Goal: Task Accomplishment & Management: Complete application form

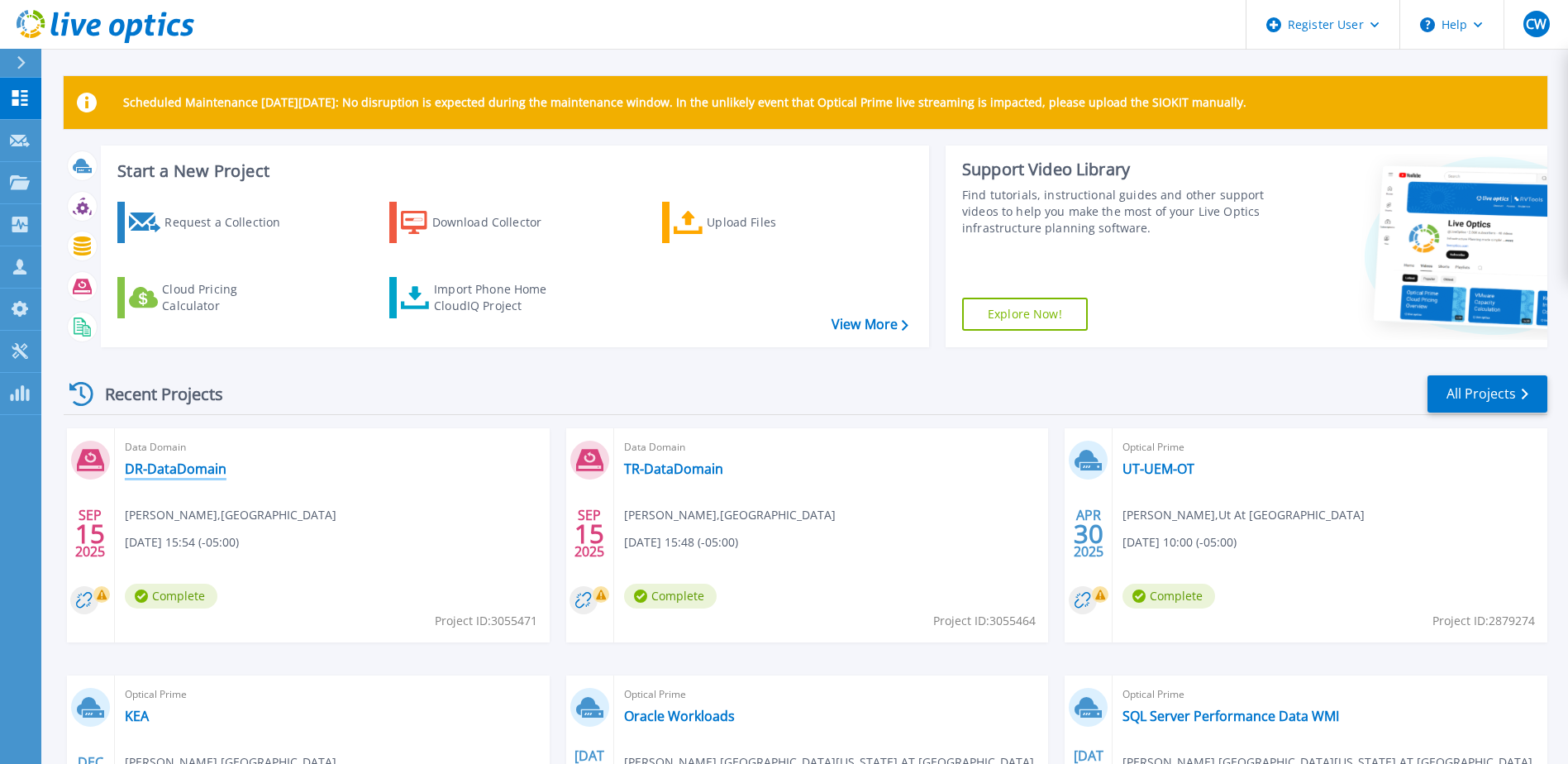
click at [155, 464] on link "DR-DataDomain" at bounding box center [175, 469] width 102 height 17
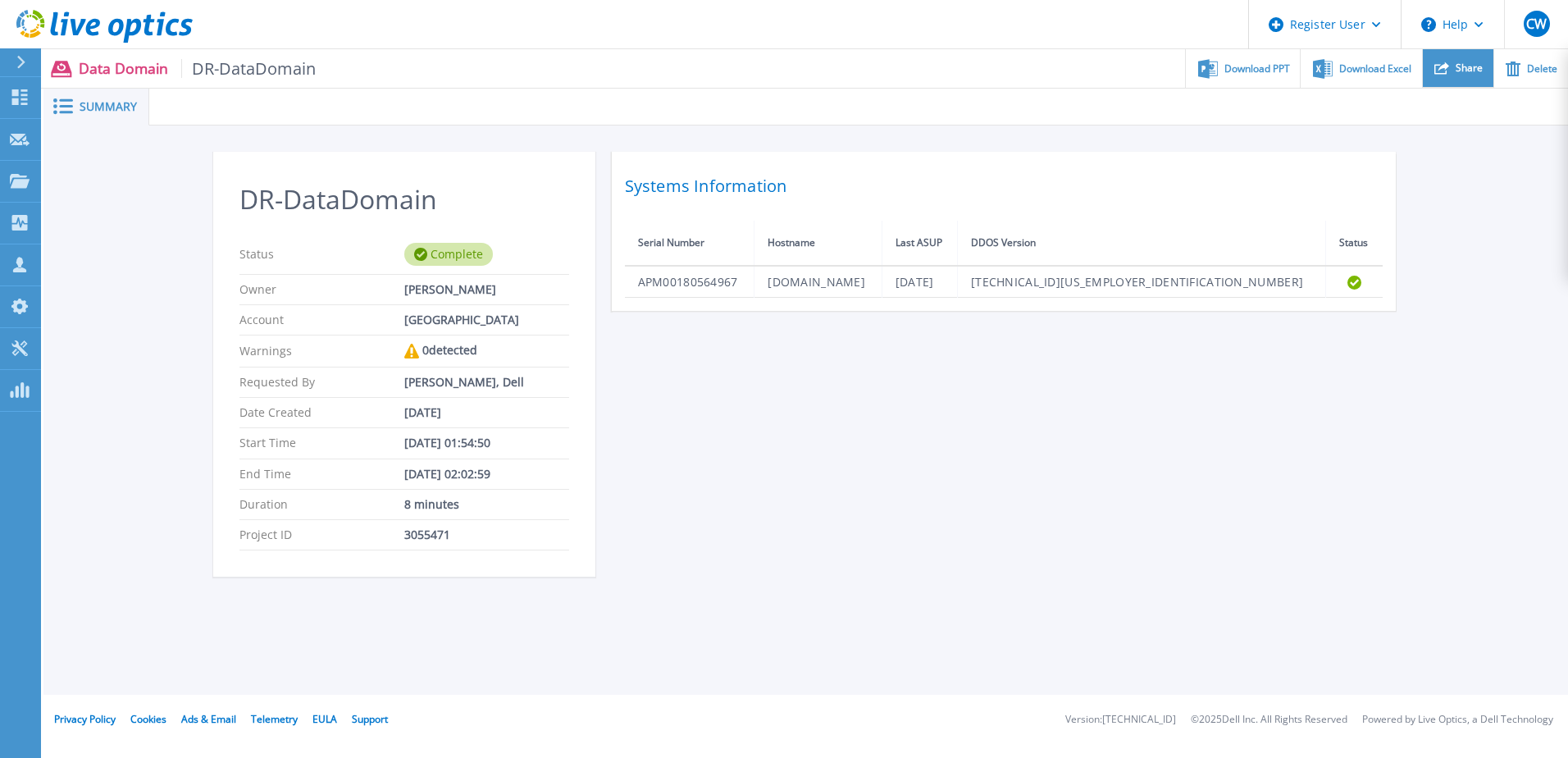
click at [1468, 68] on span "Share" at bounding box center [1469, 69] width 27 height 10
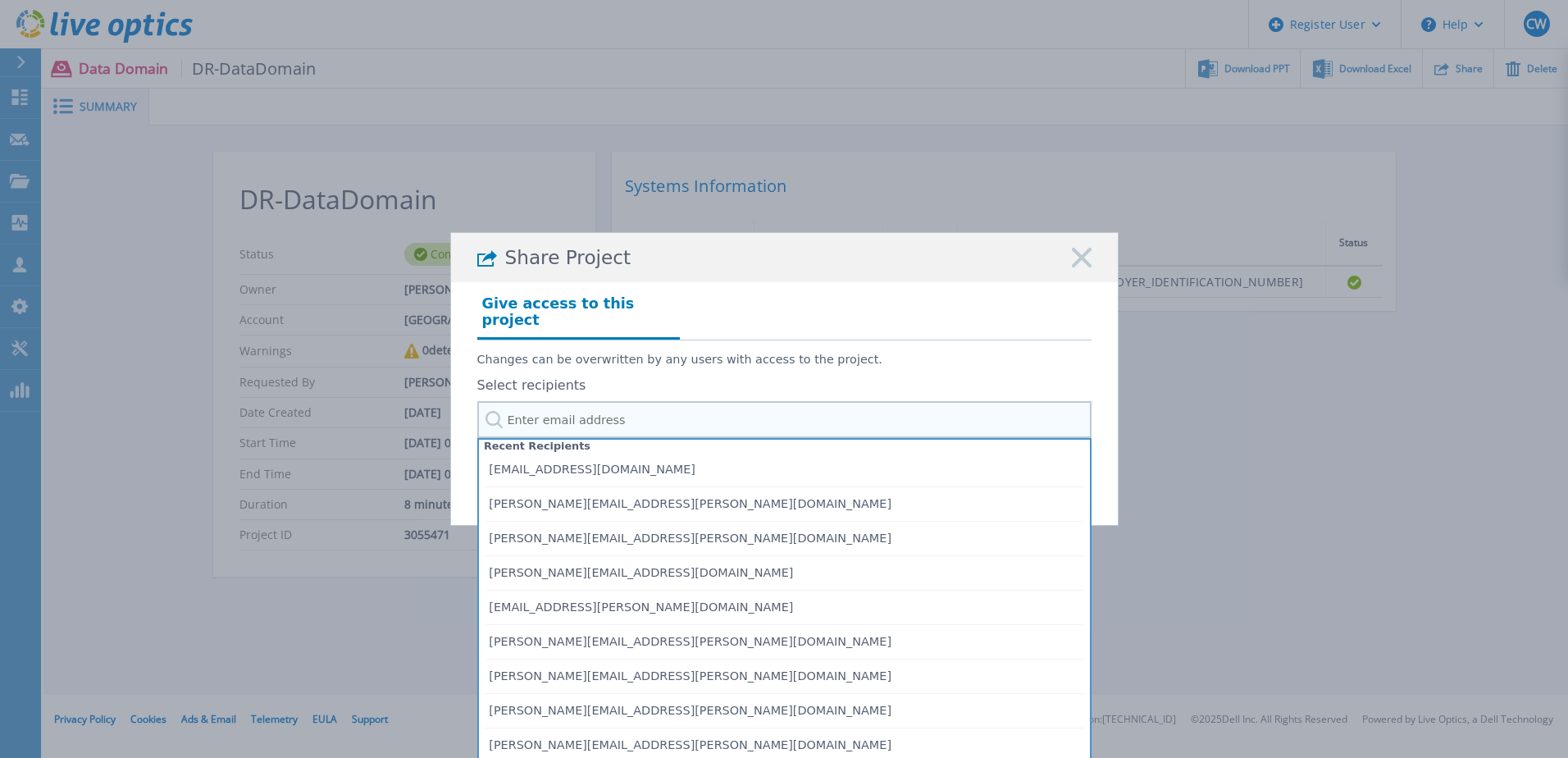
click at [617, 409] on input "text" at bounding box center [784, 420] width 614 height 37
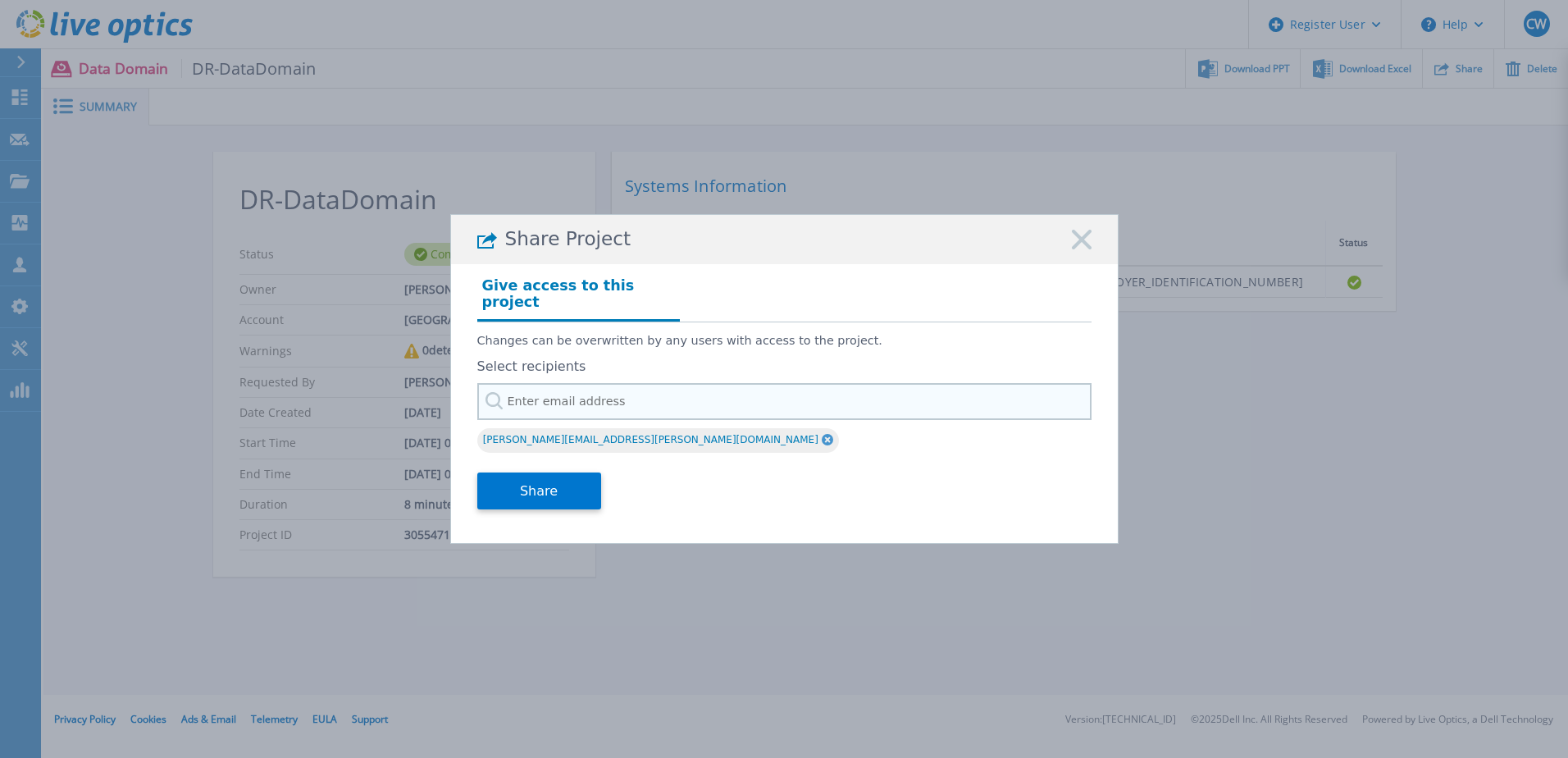
click at [633, 384] on input "text" at bounding box center [784, 401] width 614 height 37
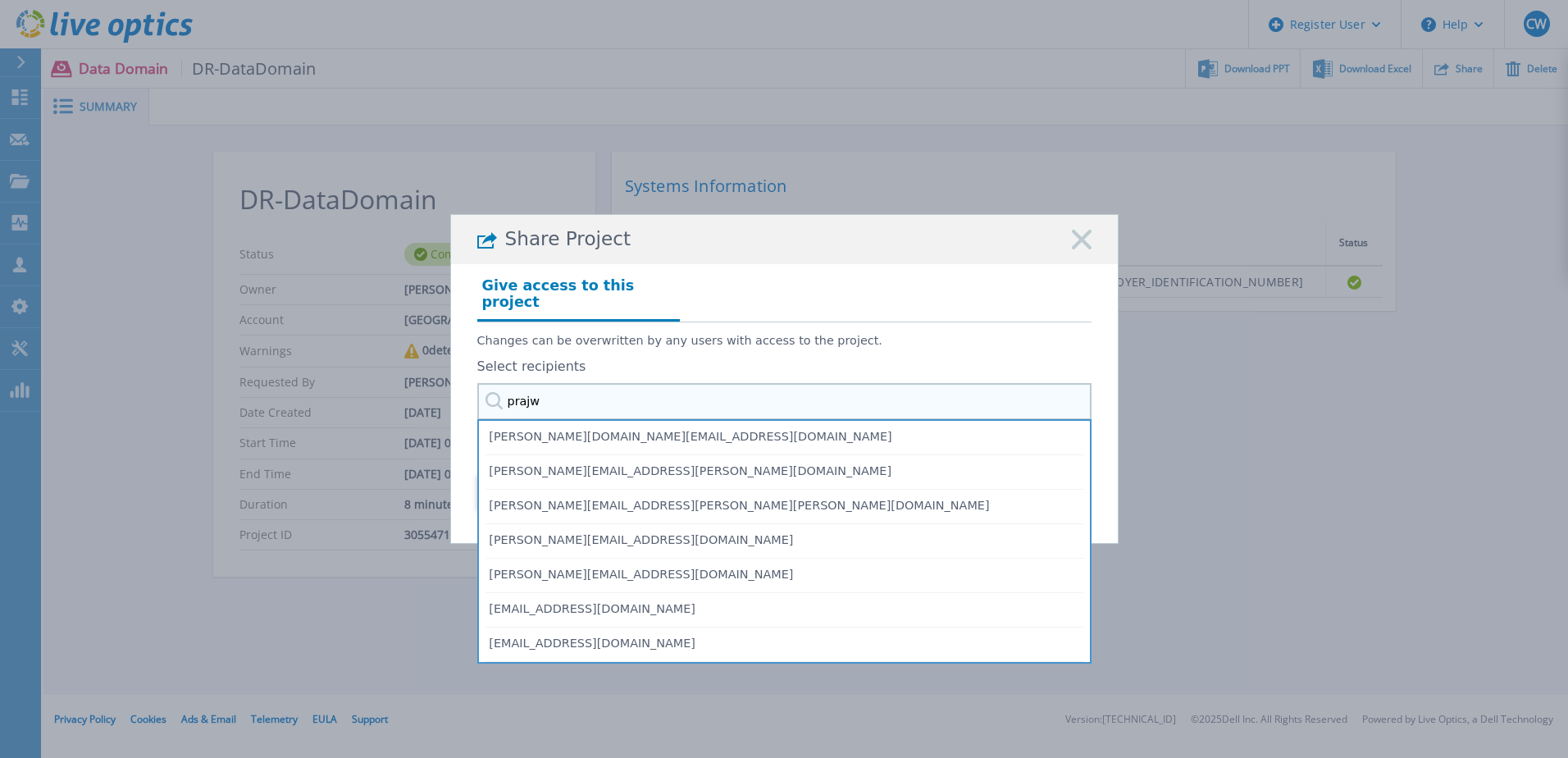
type input "prajwa"
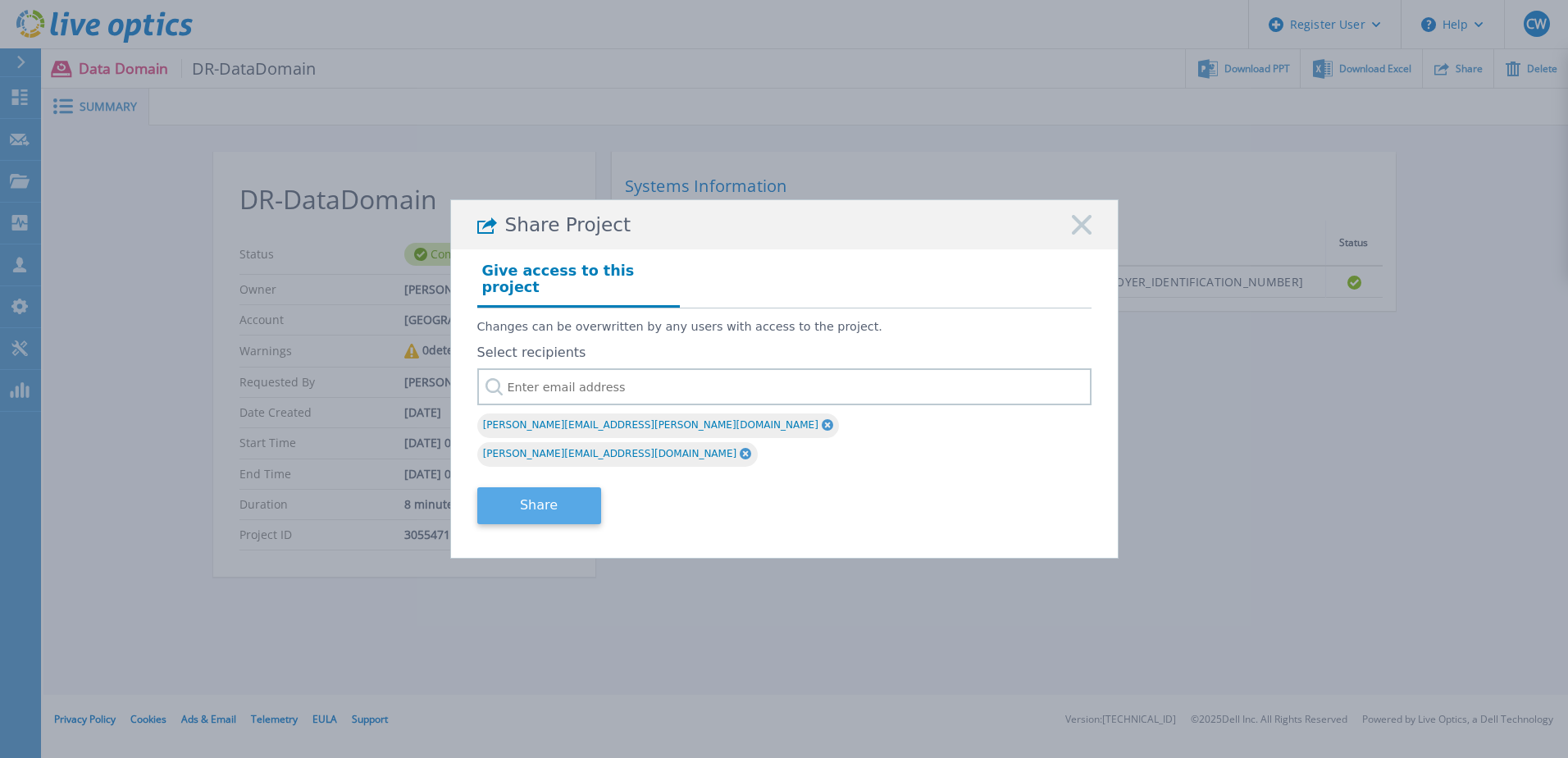
click at [540, 487] on button "Share" at bounding box center [539, 506] width 124 height 37
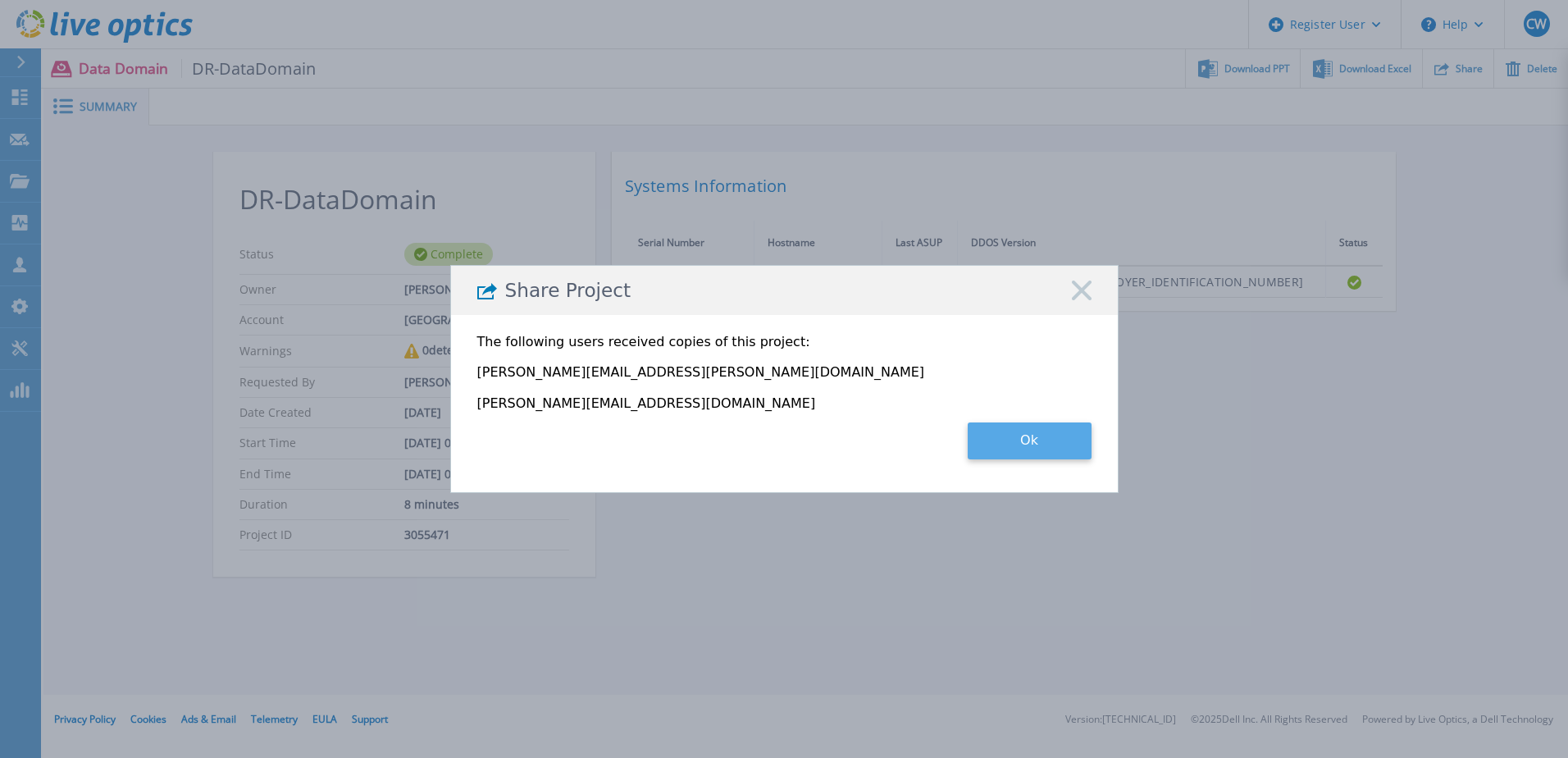
click at [1073, 433] on button "Ok" at bounding box center [1029, 441] width 124 height 37
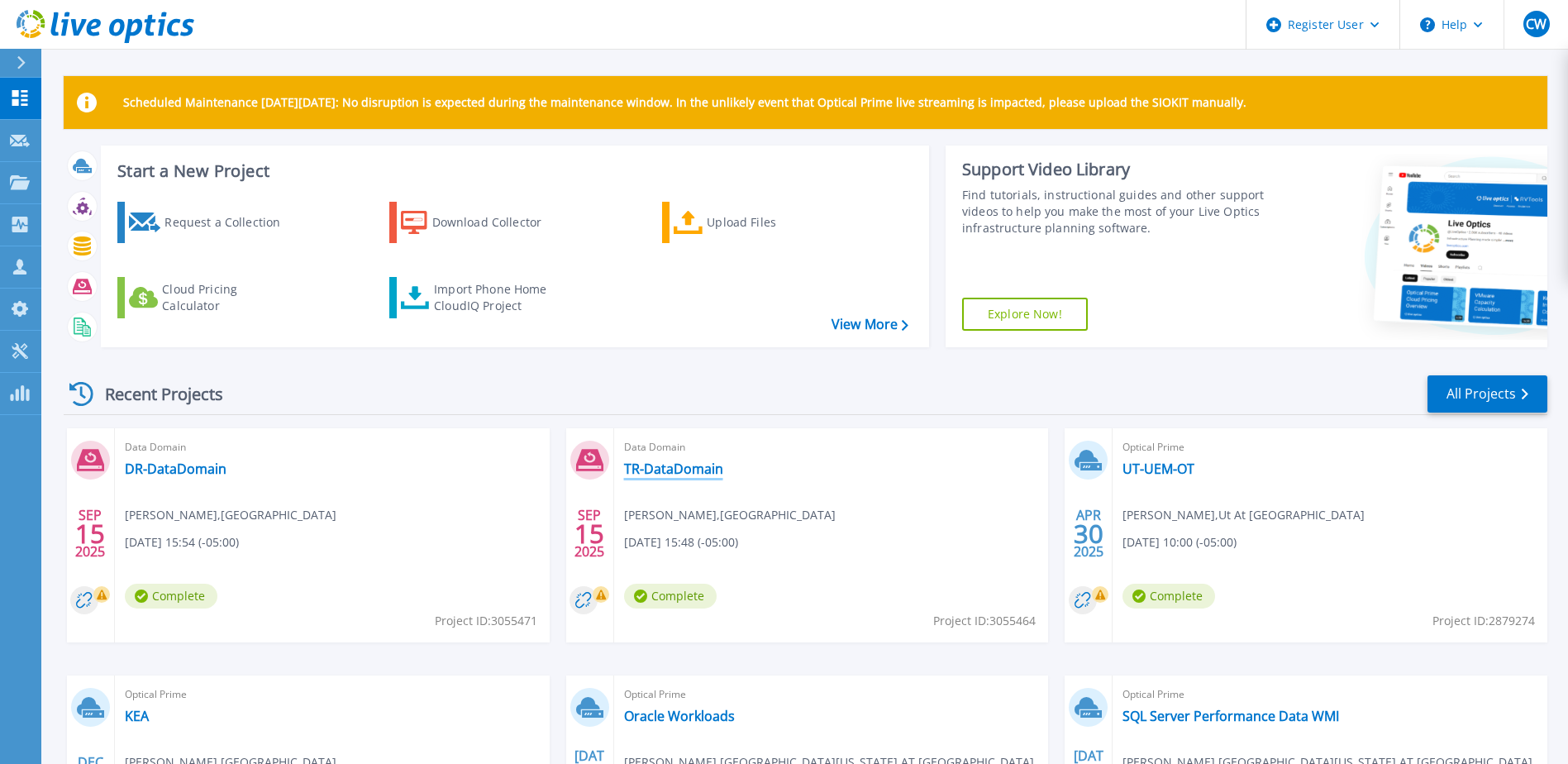
click at [694, 466] on link "TR-DataDomain" at bounding box center [674, 469] width 99 height 17
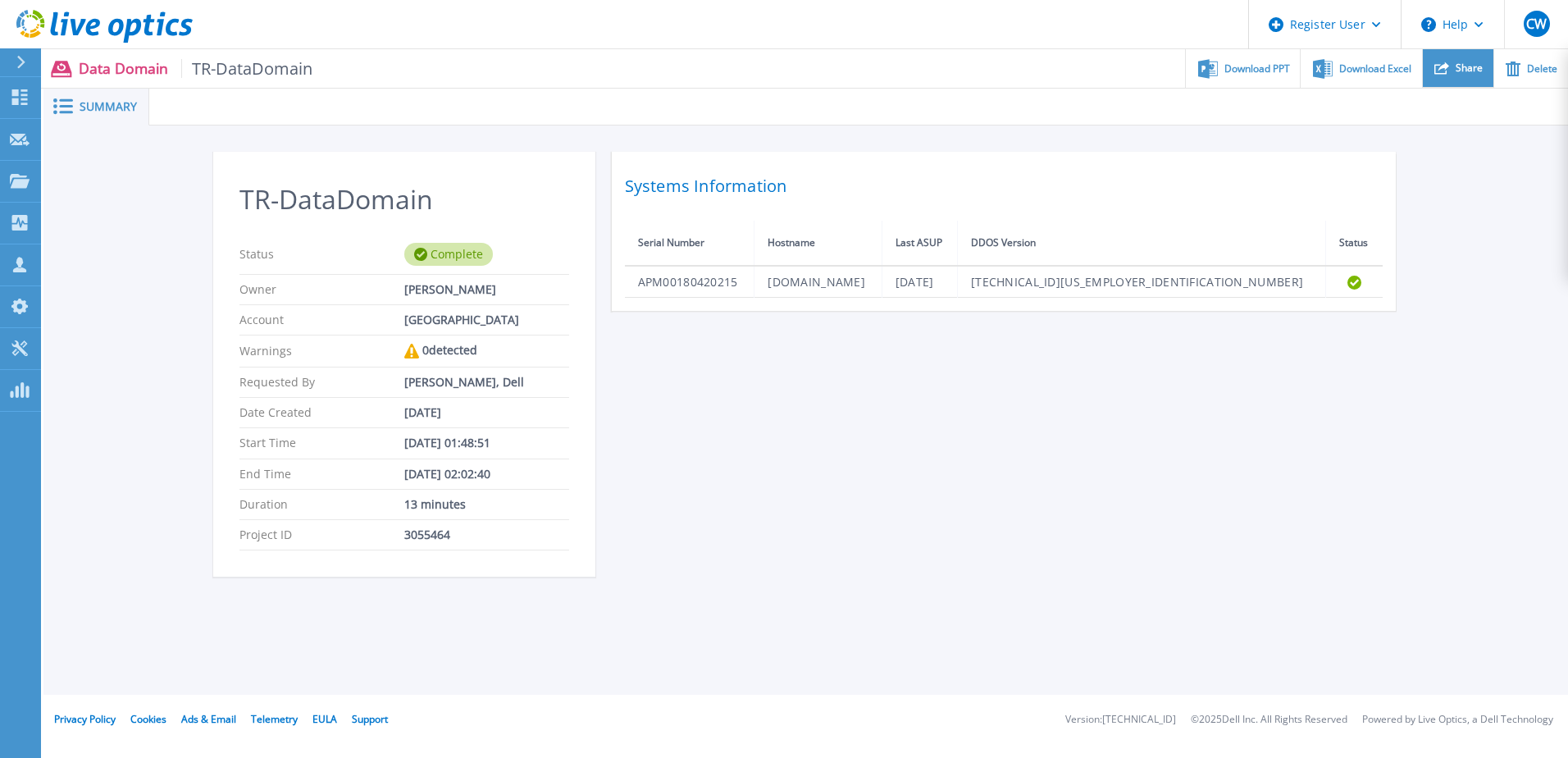
click at [1447, 82] on div "Share" at bounding box center [1458, 69] width 70 height 38
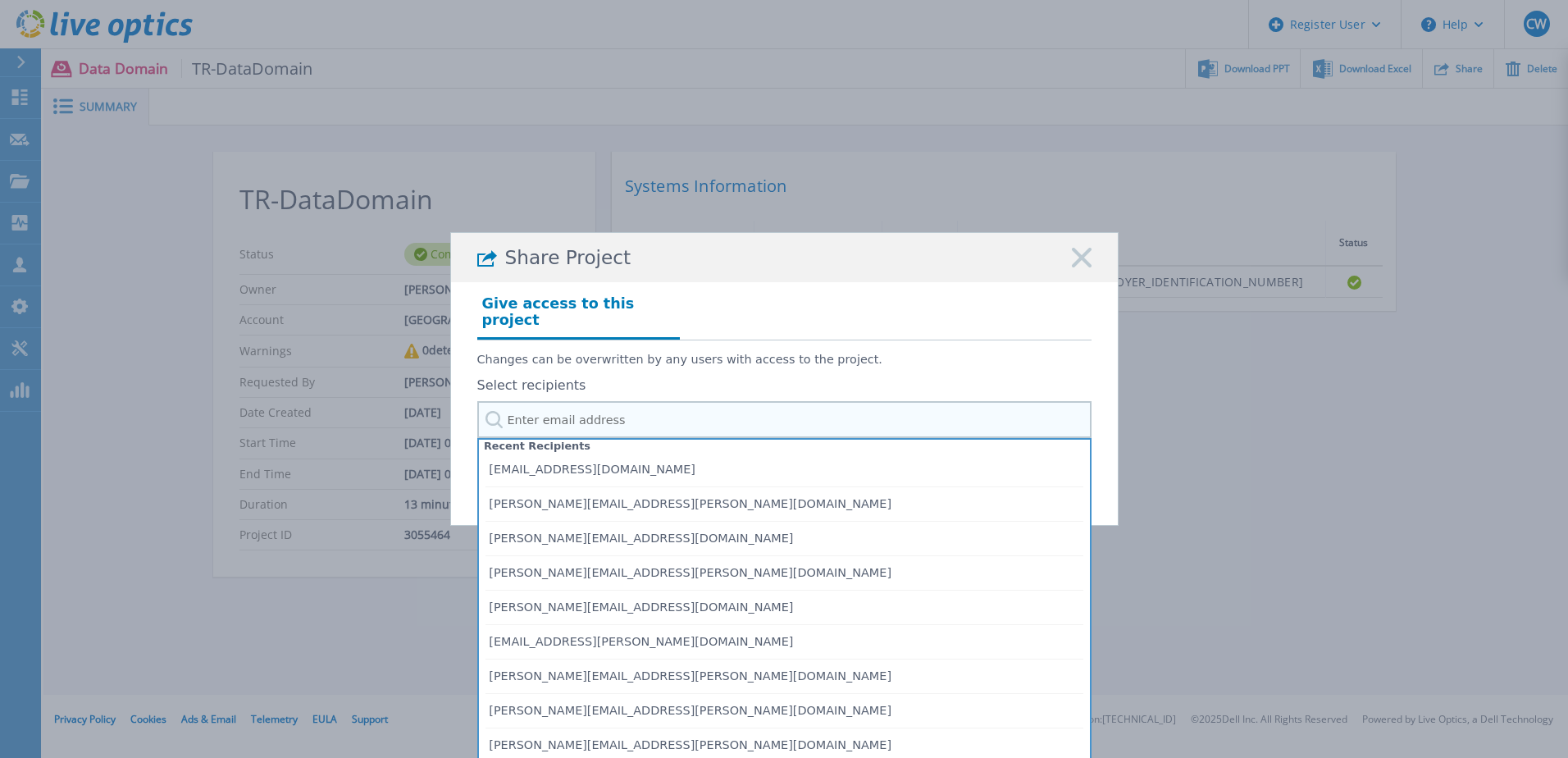
click at [656, 401] on input "text" at bounding box center [784, 420] width 614 height 37
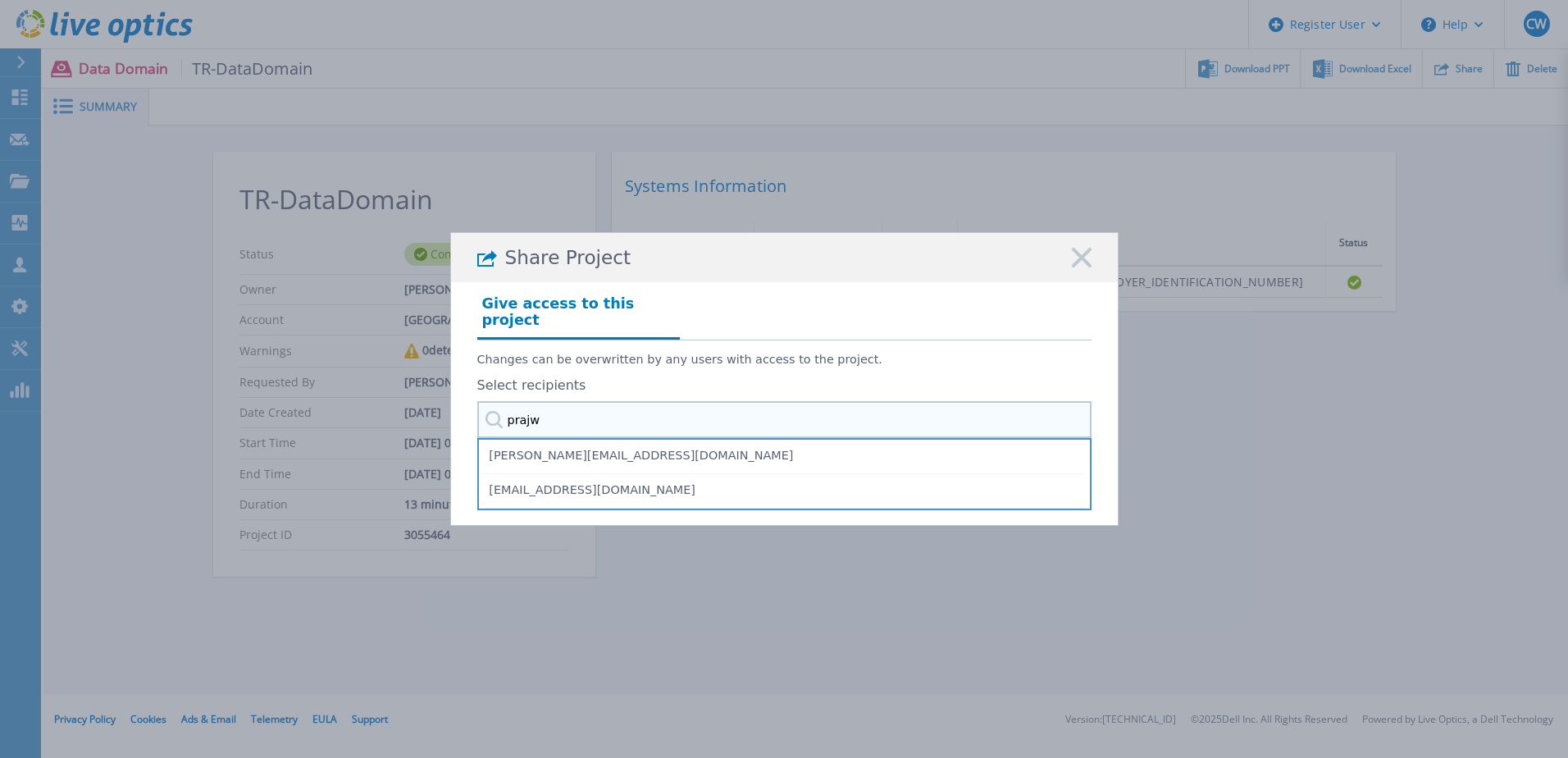
type input "prajwa"
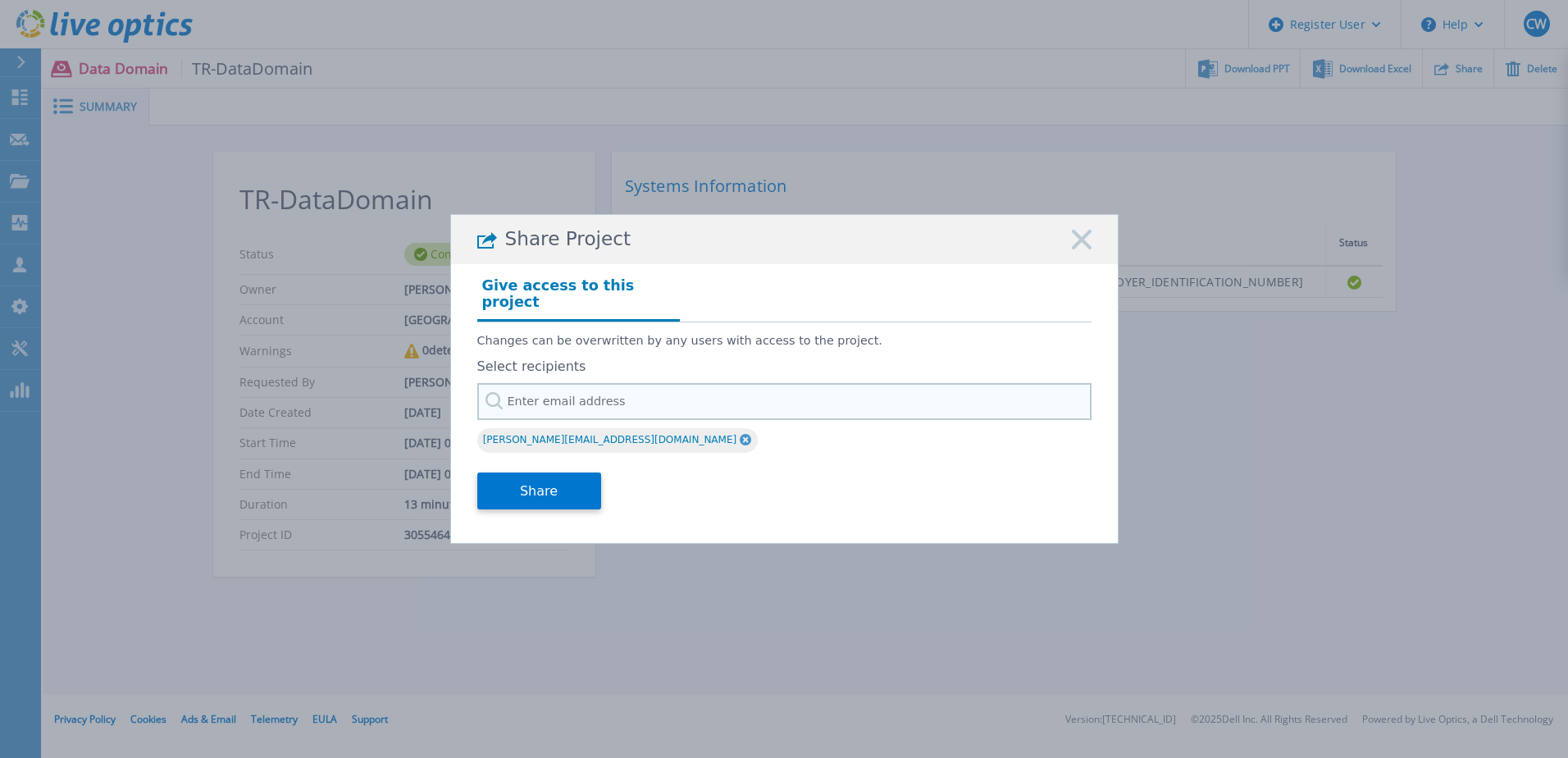
click at [551, 397] on input "text" at bounding box center [784, 401] width 614 height 37
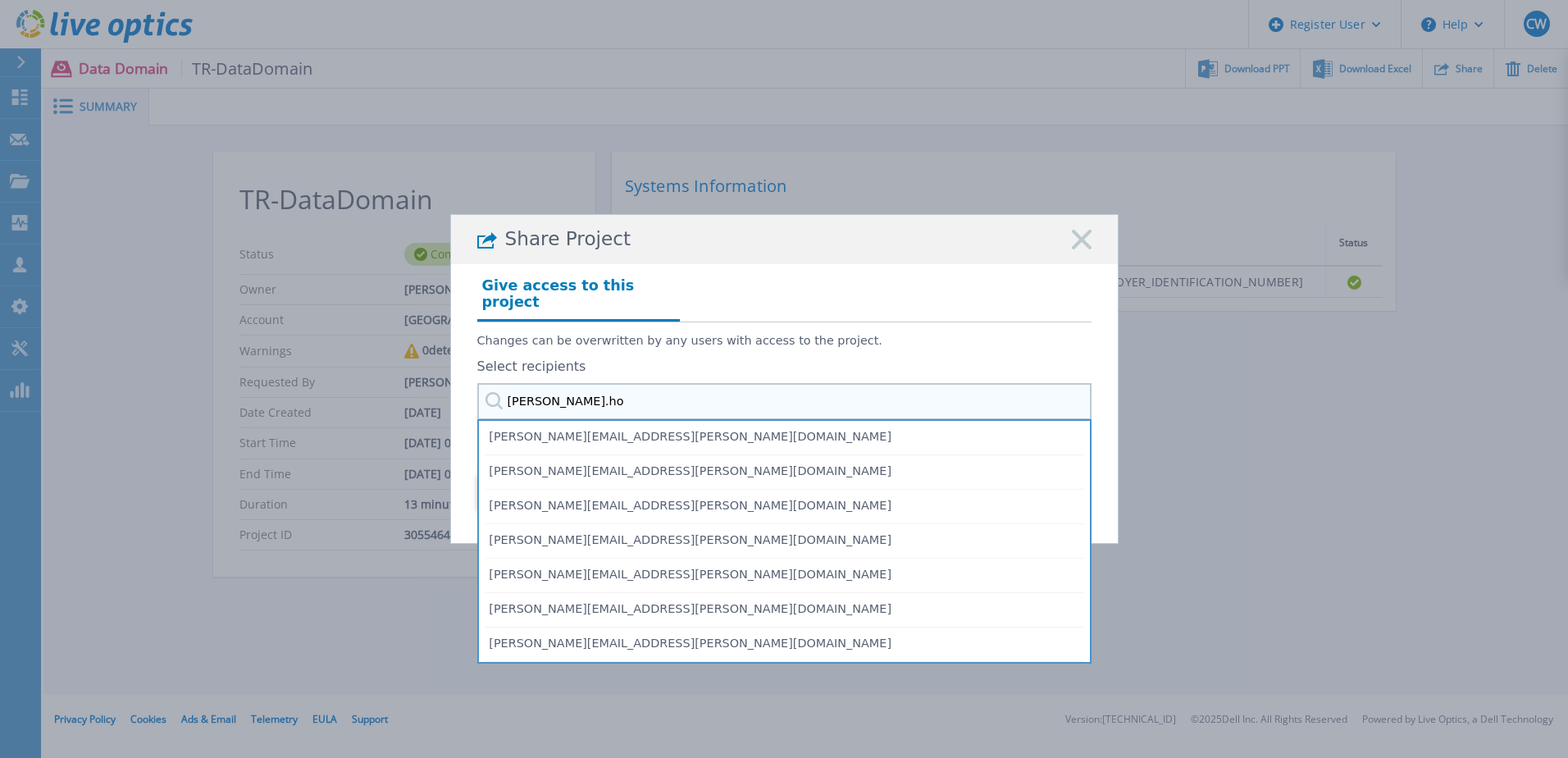
type input "scott.hop"
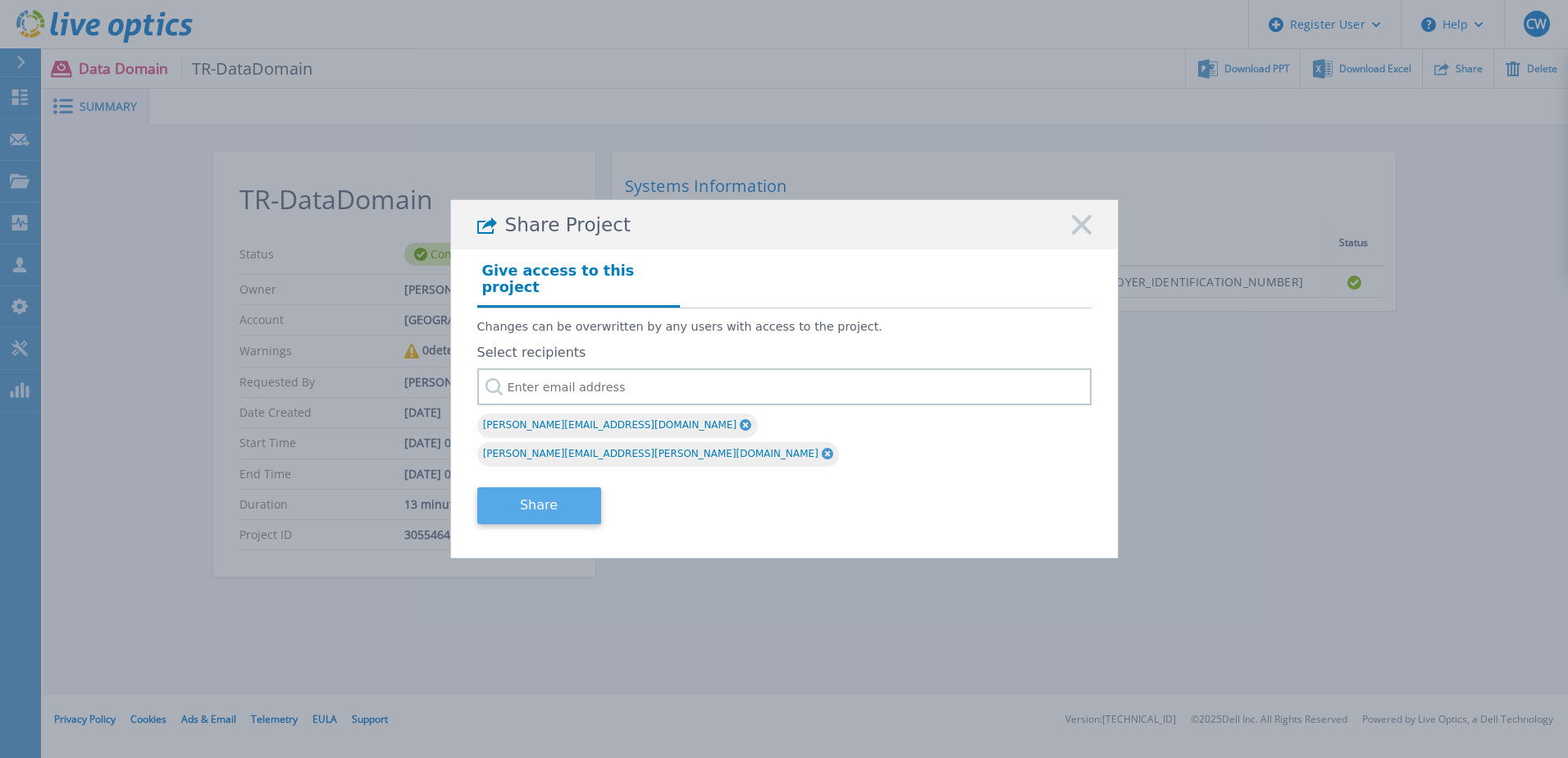
click at [532, 487] on button "Share" at bounding box center [539, 506] width 124 height 37
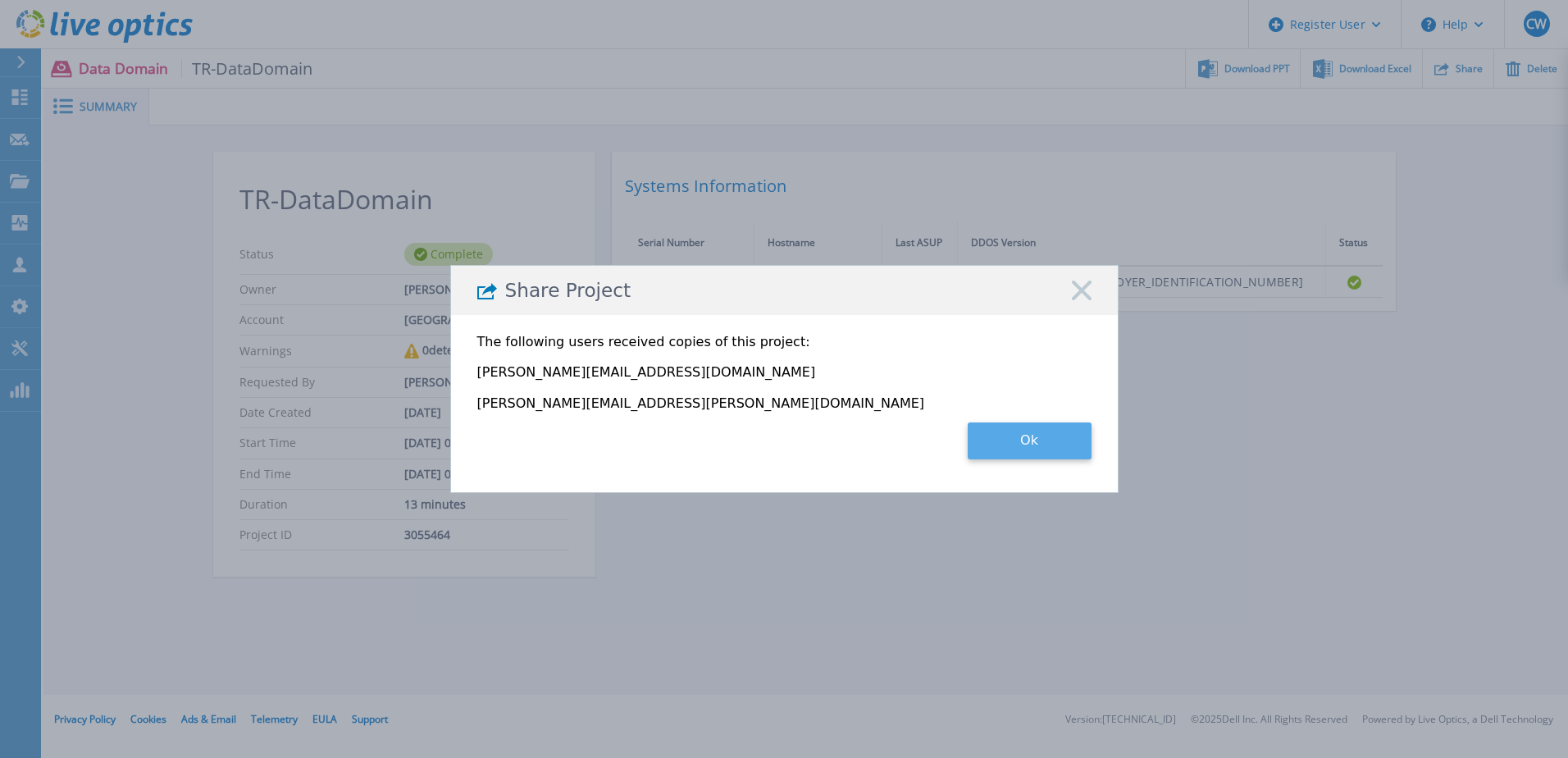
click at [1045, 441] on button "Ok" at bounding box center [1029, 441] width 124 height 37
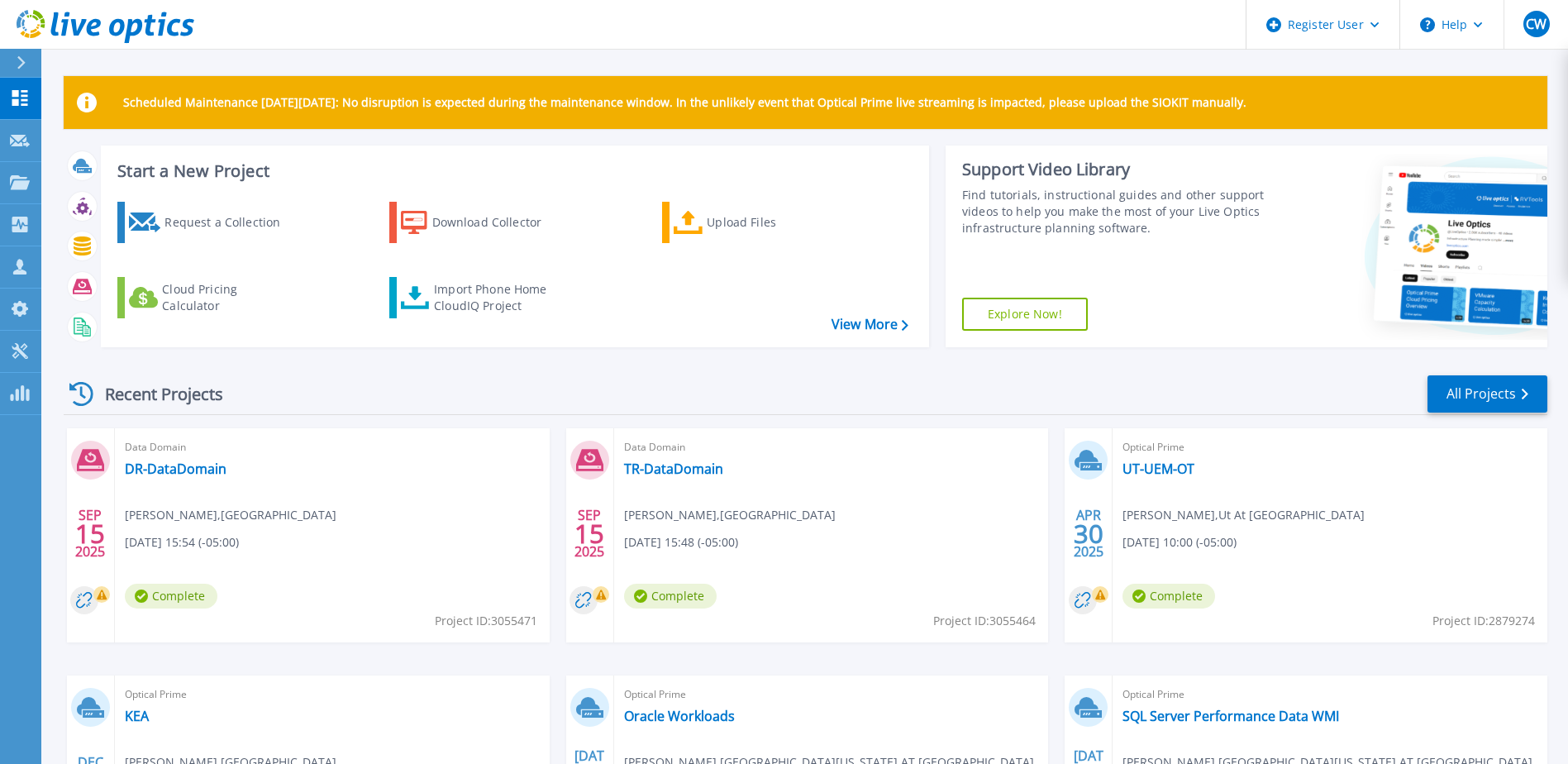
click at [84, 596] on icon at bounding box center [83, 600] width 16 height 16
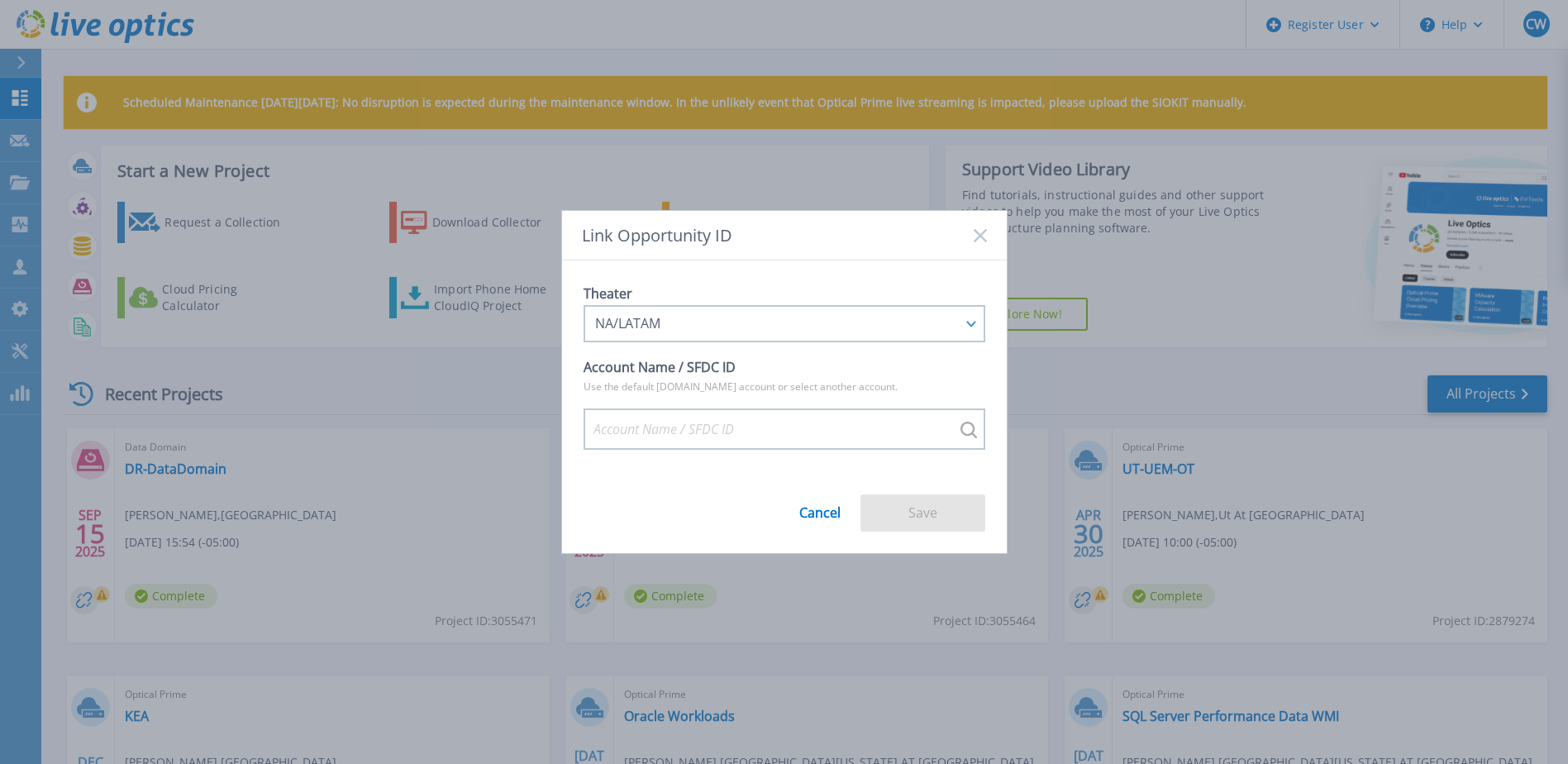
click at [977, 239] on rect at bounding box center [979, 235] width 14 height 14
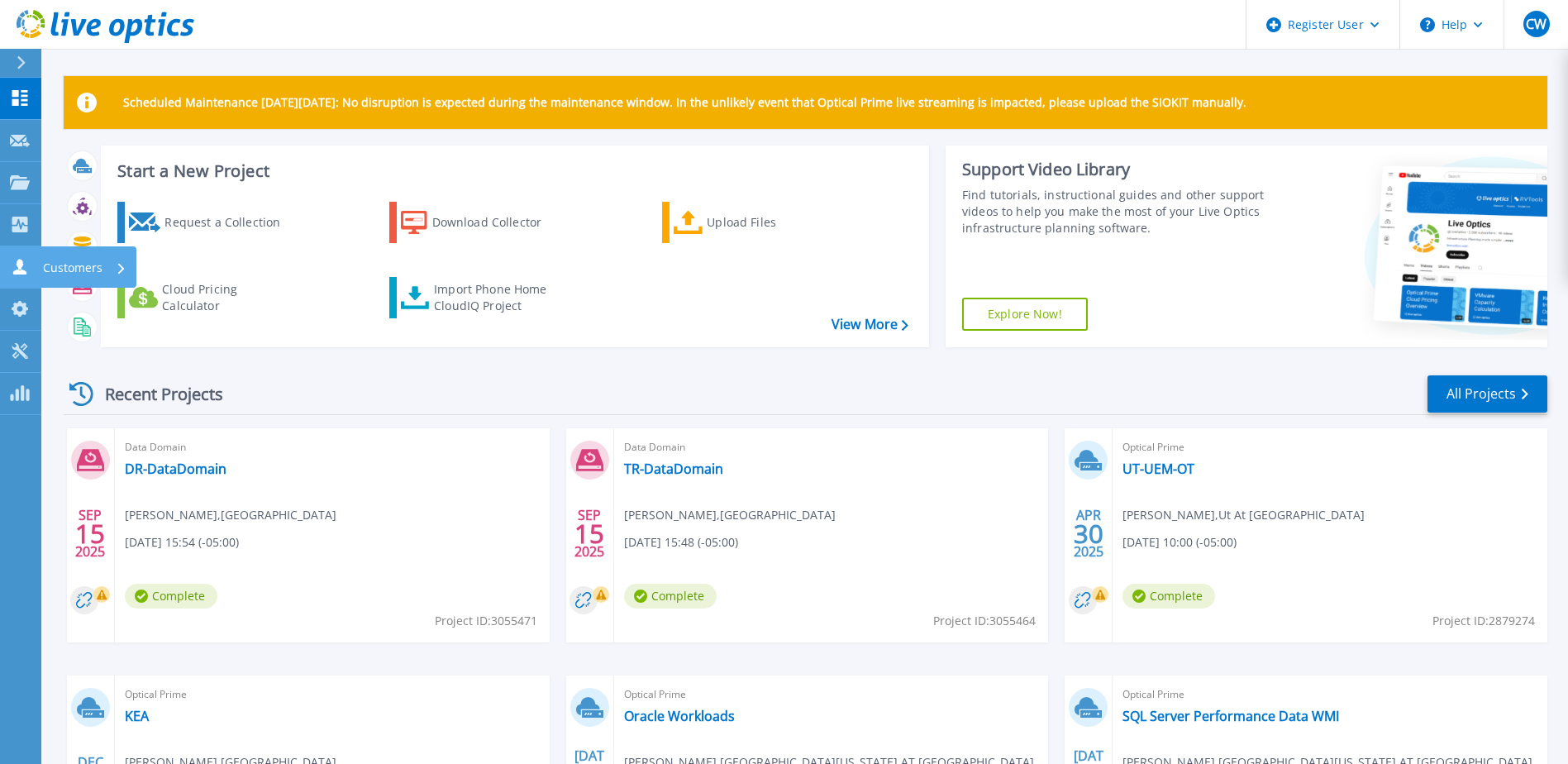
click at [19, 270] on icon at bounding box center [20, 266] width 13 height 16
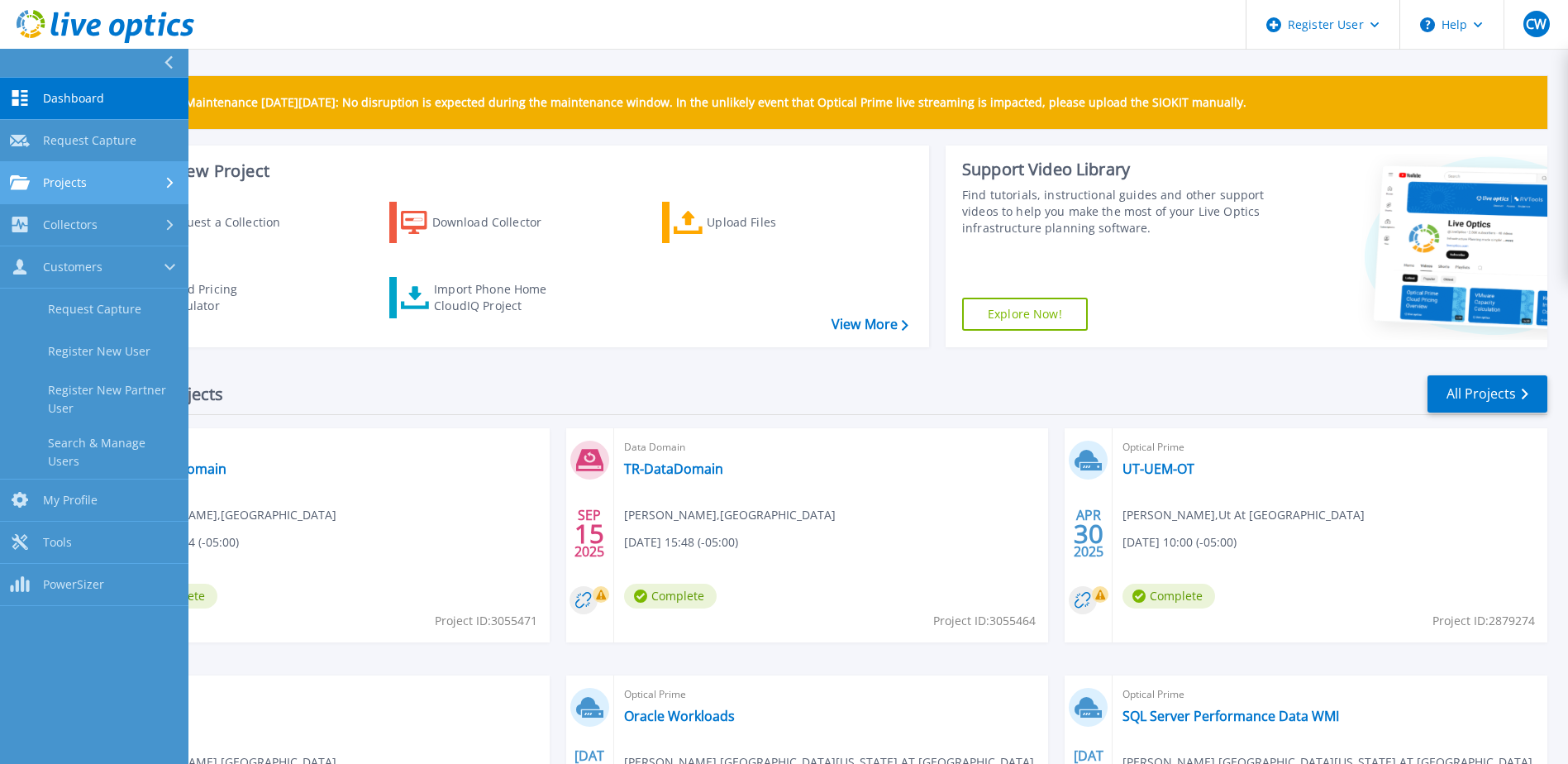
click at [93, 186] on div "Projects" at bounding box center [94, 183] width 168 height 15
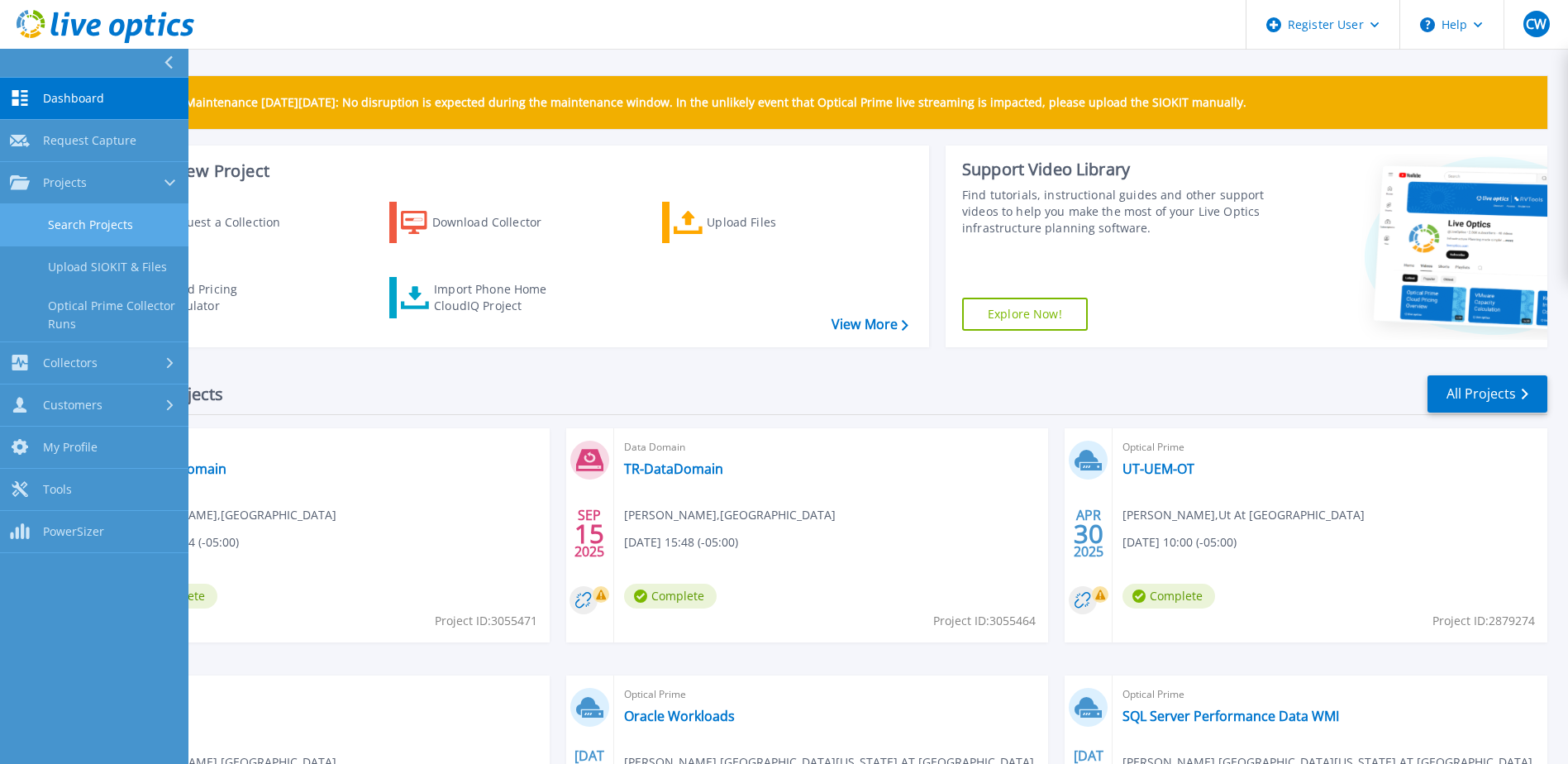
click at [92, 218] on link "Search Projects" at bounding box center [94, 225] width 189 height 42
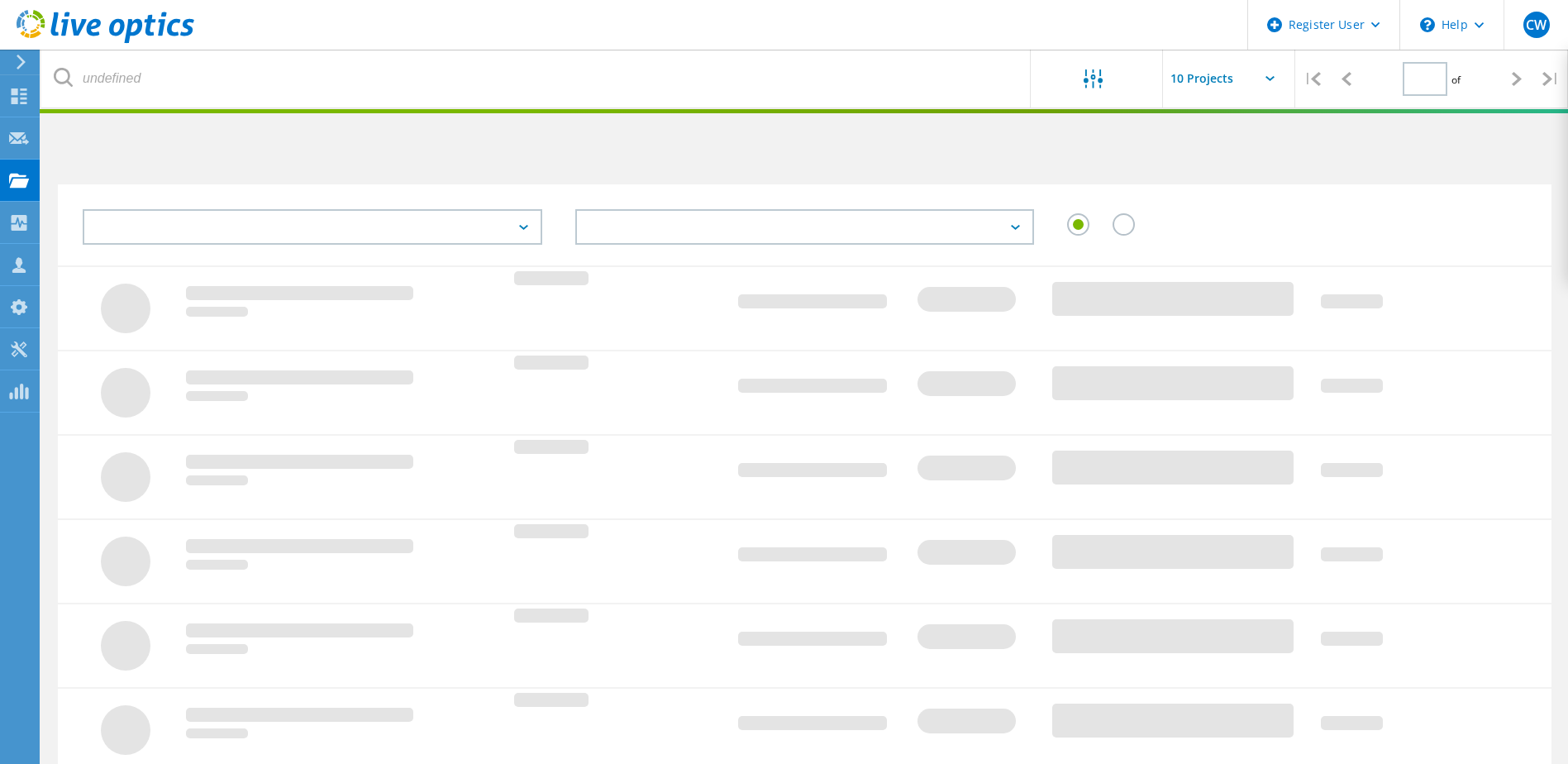
type input "1"
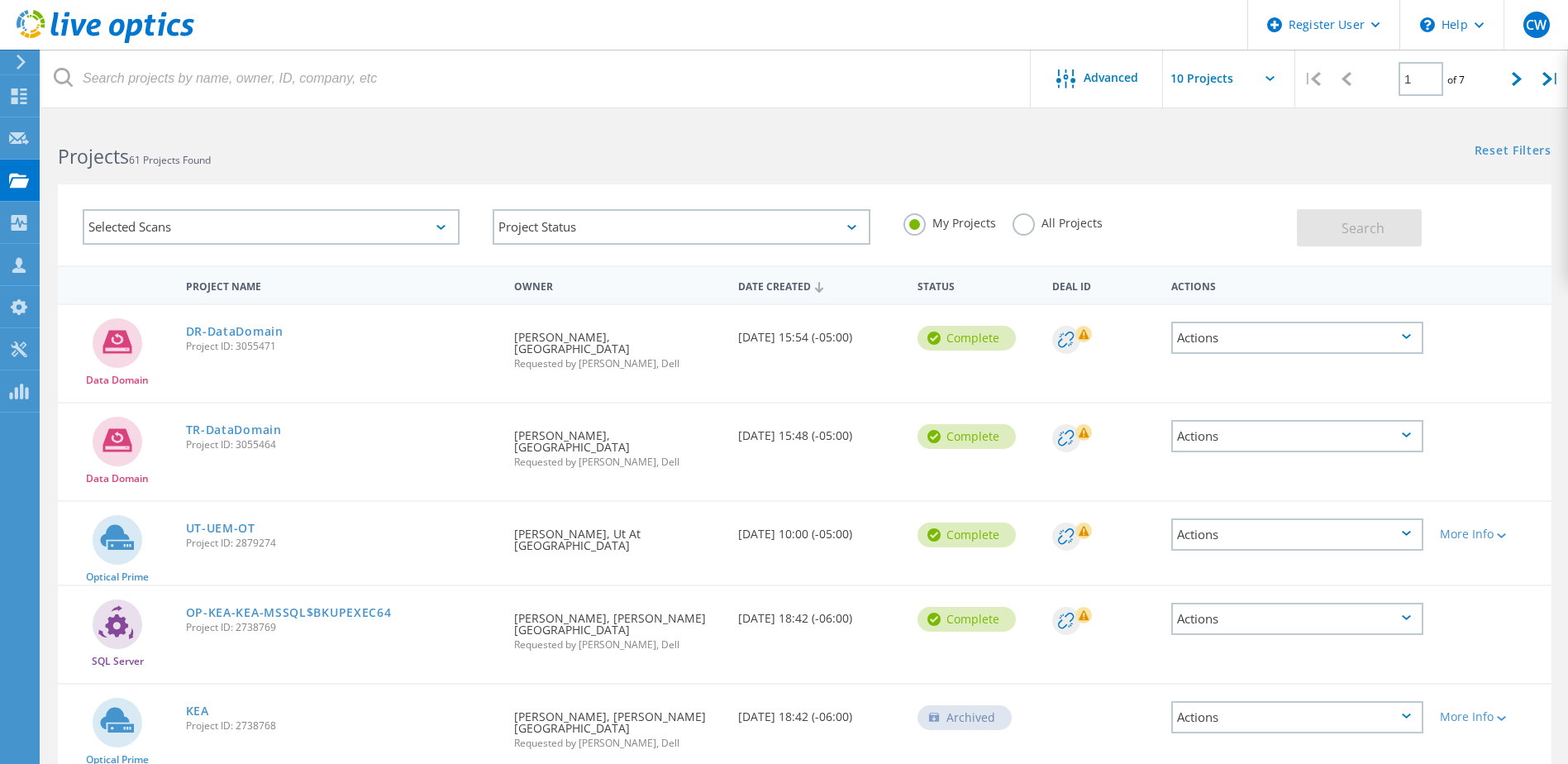
click at [22, 61] on use at bounding box center [21, 62] width 9 height 15
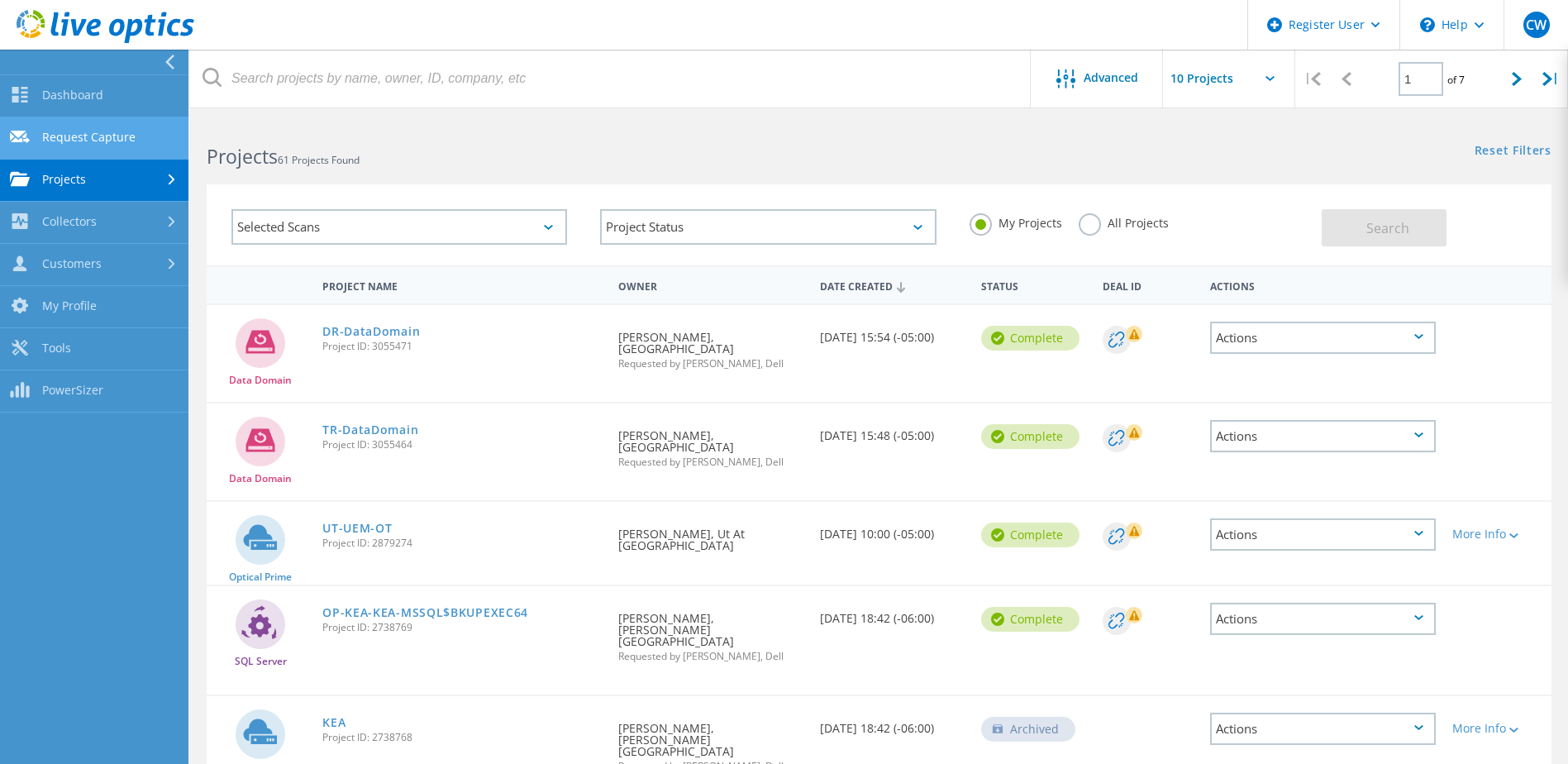
click at [66, 135] on link "Request Capture" at bounding box center [94, 138] width 189 height 42
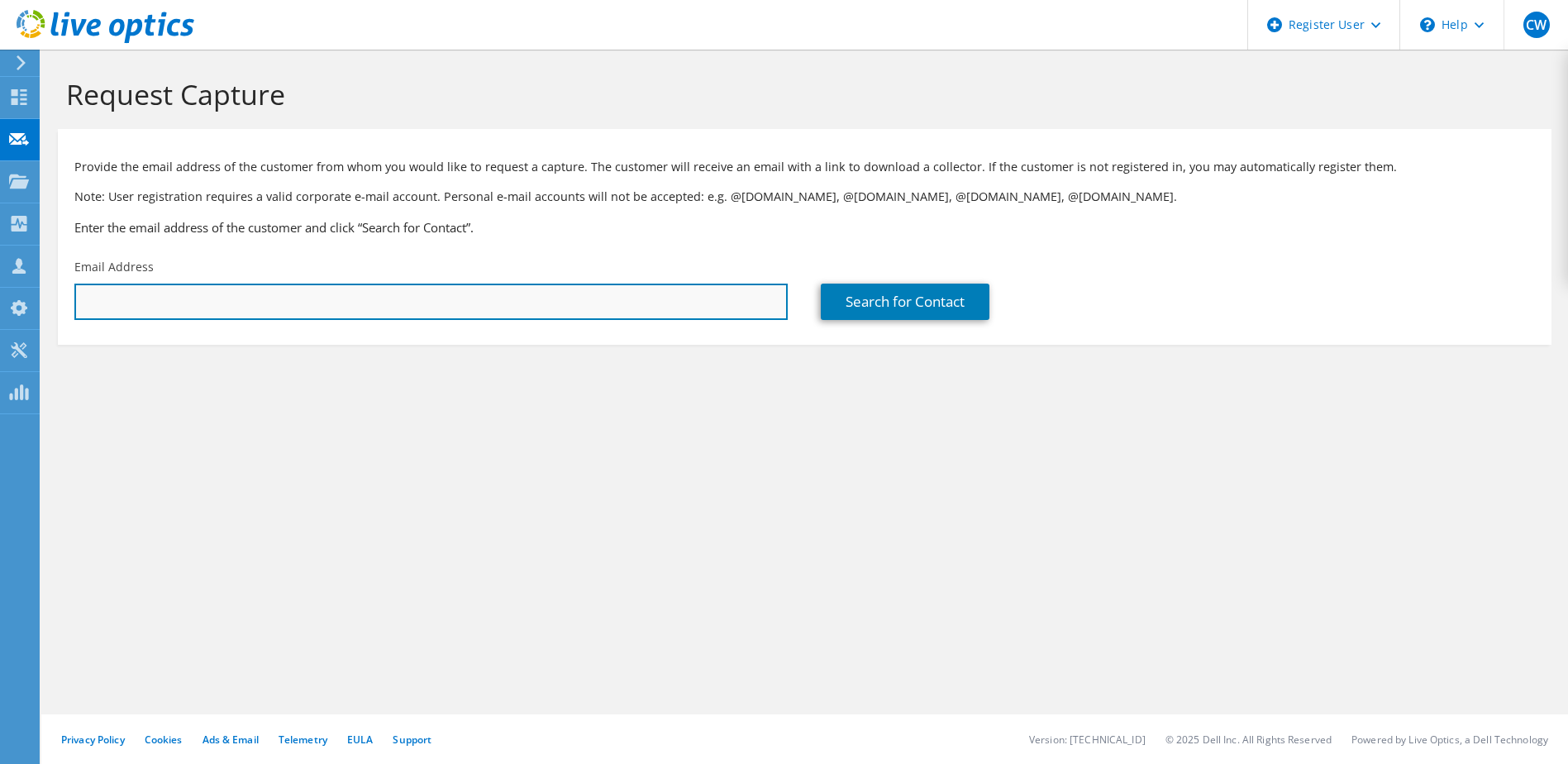
click at [160, 307] on input "text" at bounding box center [430, 302] width 713 height 36
paste input "VENUGOPAL, SURESH <SURESH.VENUGOPAL@tccd.edu>"
drag, startPoint x: 216, startPoint y: 303, endPoint x: 70, endPoint y: 291, distance: 146.5
click at [70, 291] on div "Email Address VENUGOPAL, SURESH <SURESH.VENUGOPAL@tccd.edu" at bounding box center [431, 289] width 746 height 77
type input "SURESH.VENUGOPAL@tccd.edu"
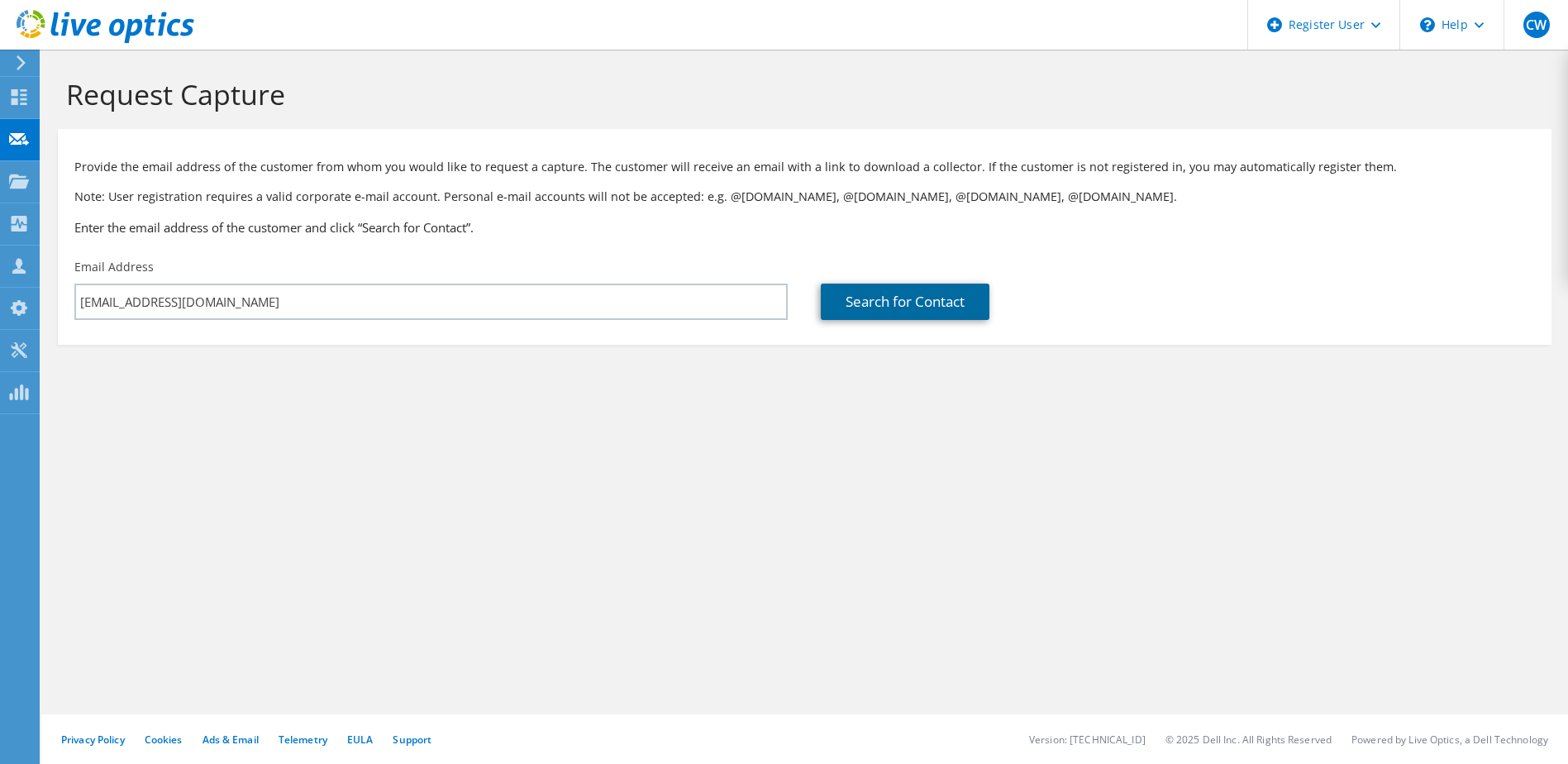
click at [900, 299] on link "Search for Contact" at bounding box center [905, 302] width 168 height 36
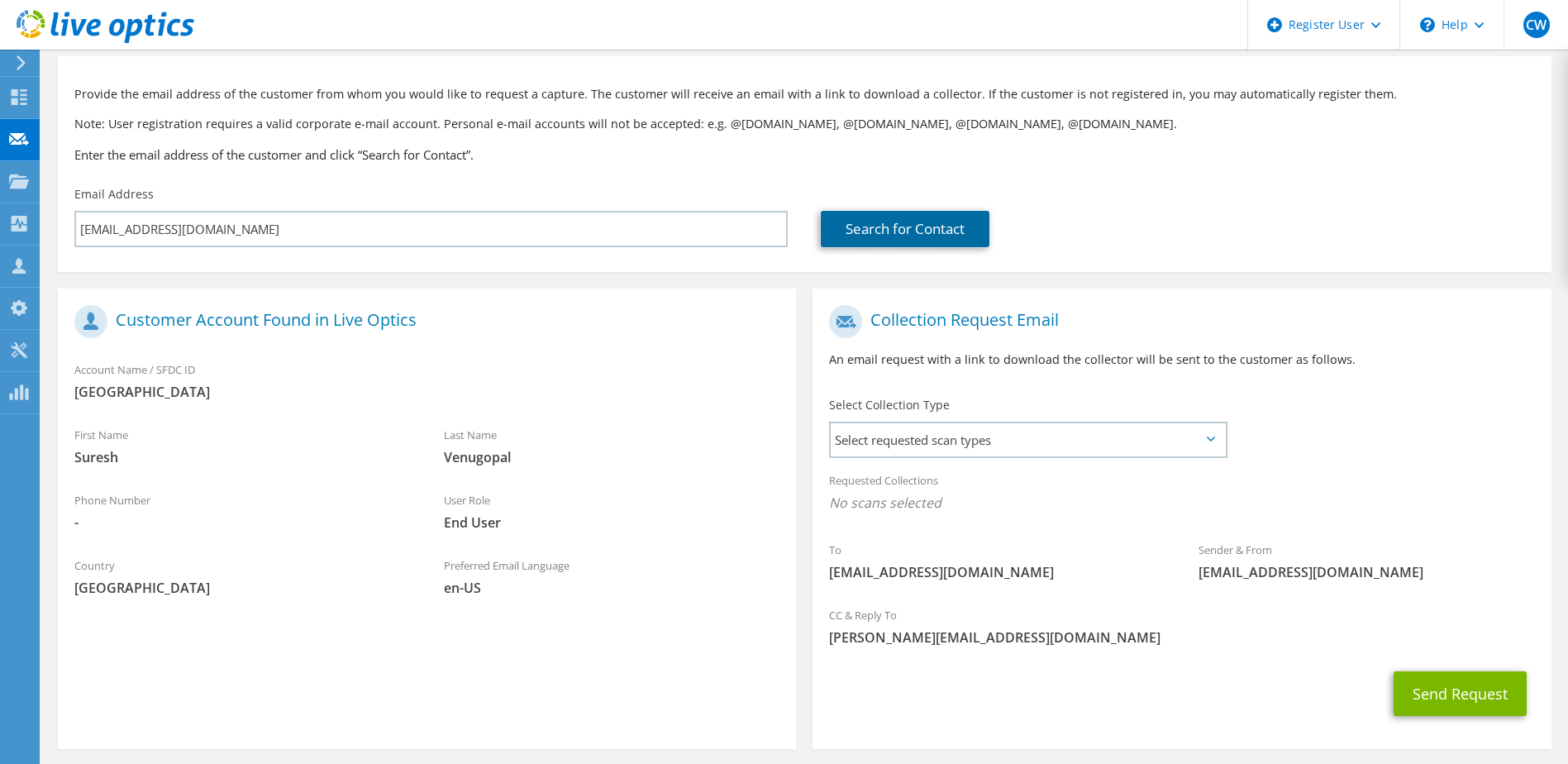
scroll to position [141, 0]
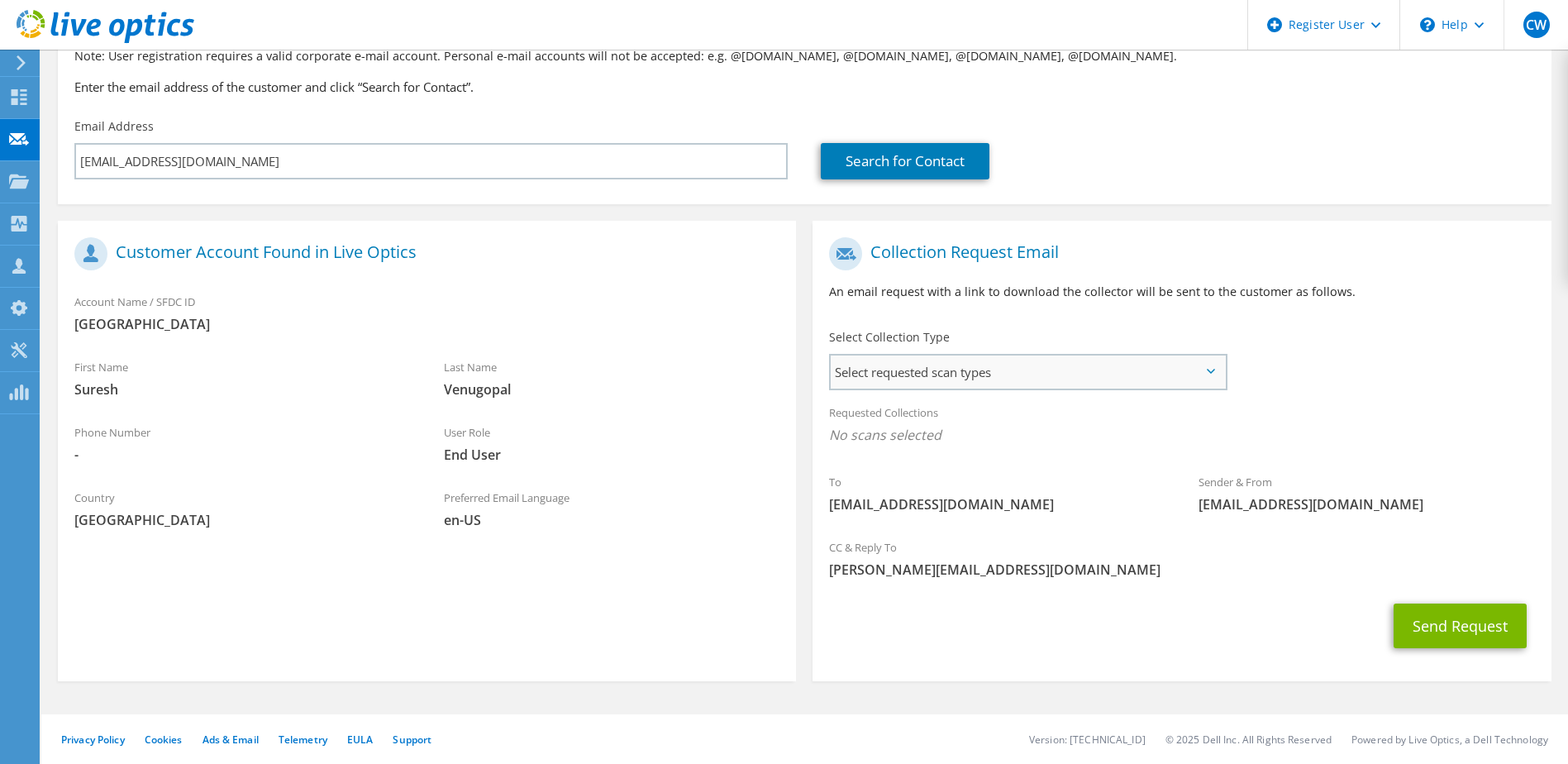
click at [1218, 367] on span "Select requested scan types" at bounding box center [1027, 371] width 393 height 33
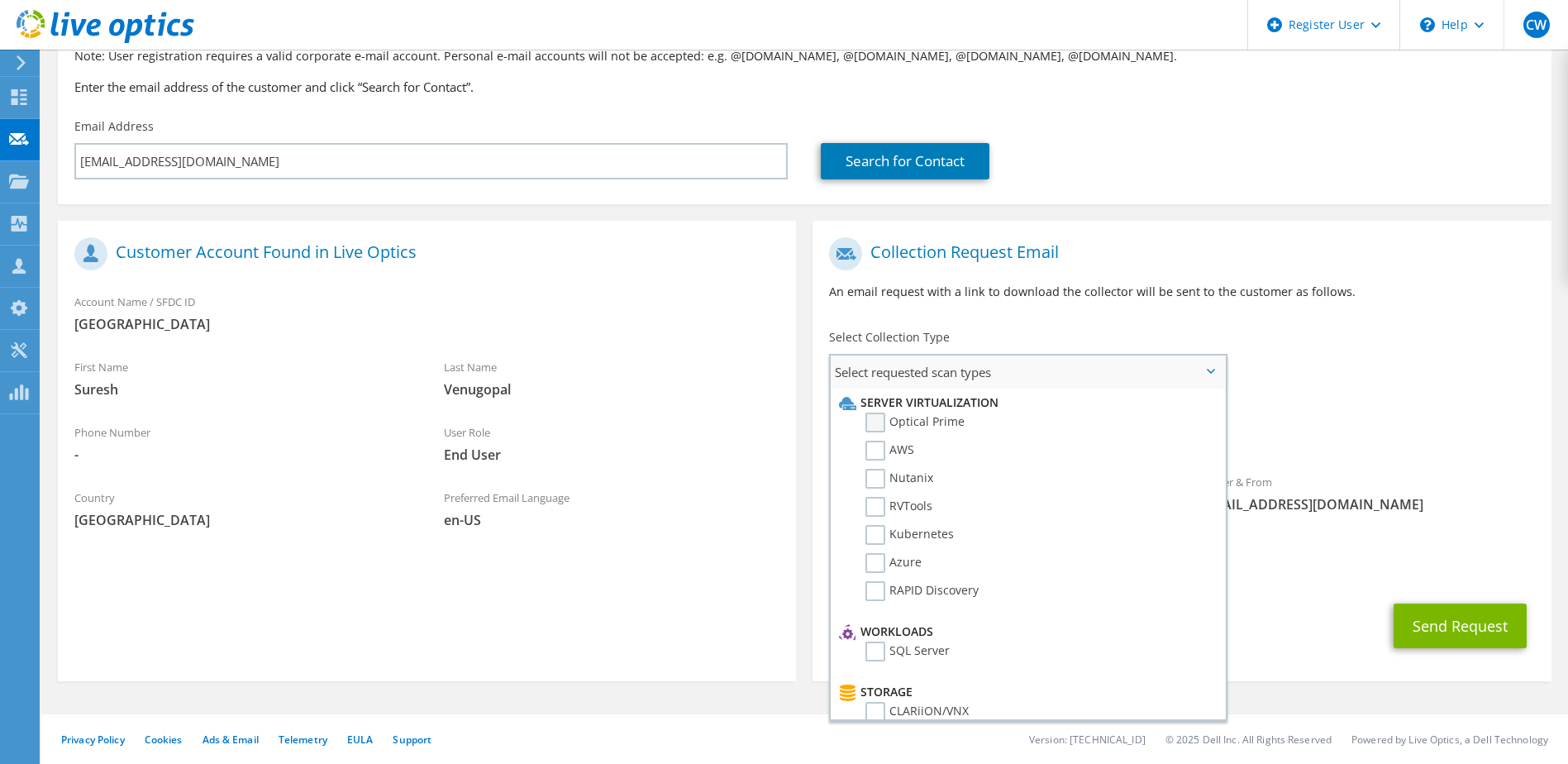
click at [936, 423] on label "Optical Prime" at bounding box center [915, 423] width 99 height 20
click at [0, 0] on input "Optical Prime" at bounding box center [0, 0] width 0 height 0
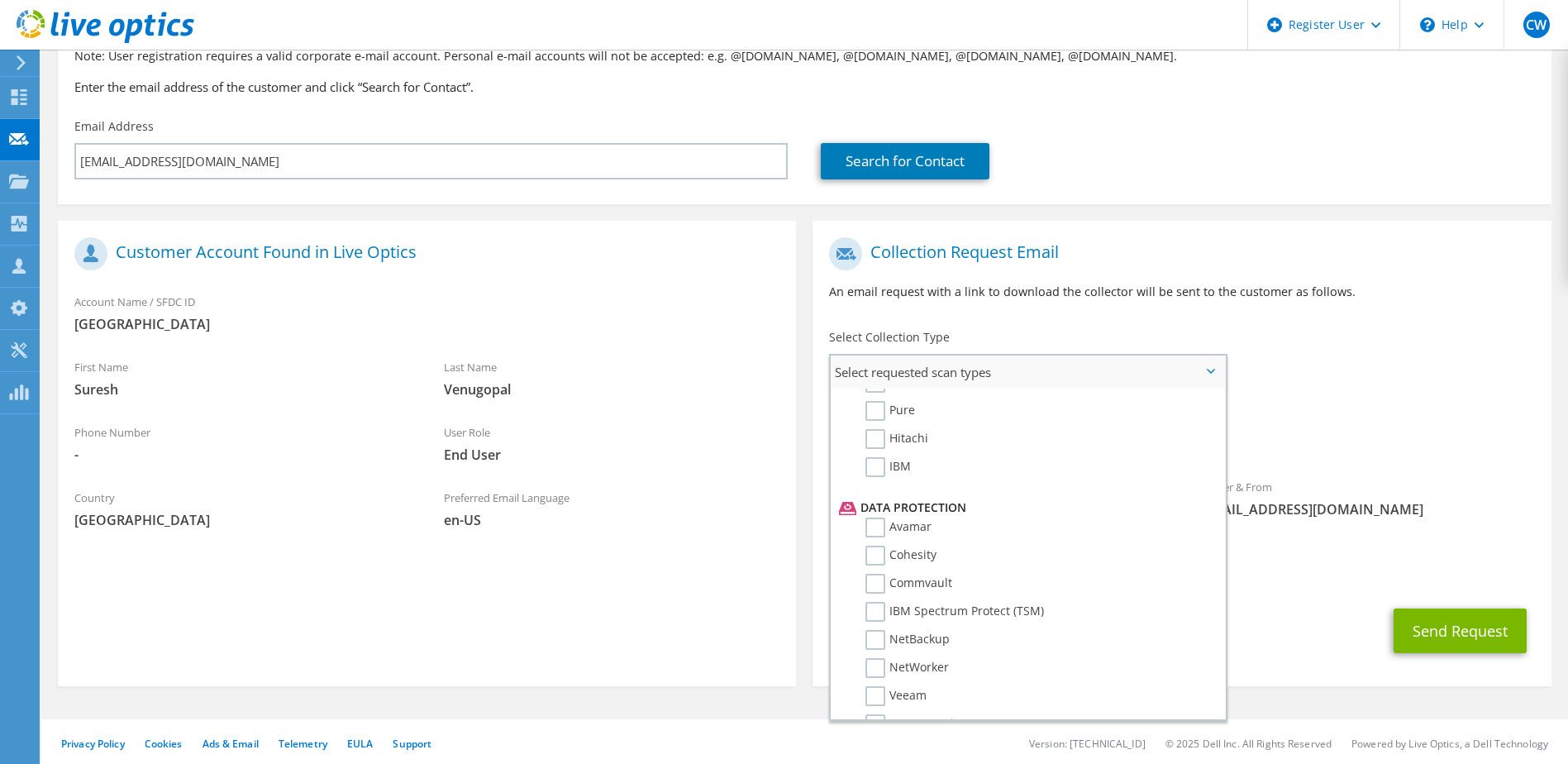
scroll to position [661, 0]
click at [877, 477] on label "Avamar" at bounding box center [899, 477] width 67 height 20
click at [0, 0] on input "Avamar" at bounding box center [0, 0] width 0 height 0
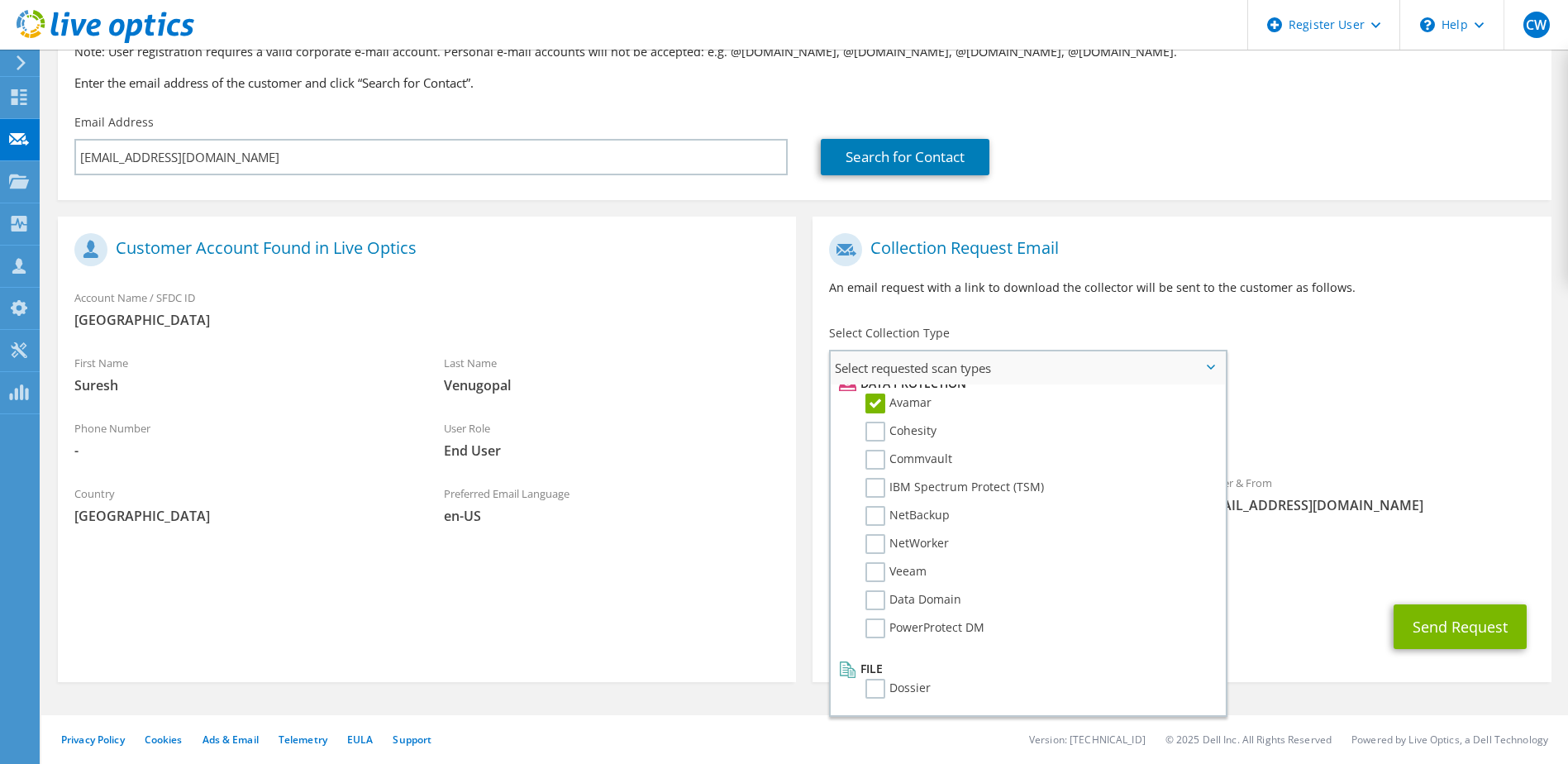
scroll to position [146, 0]
click at [1438, 632] on button "Send Request" at bounding box center [1460, 626] width 133 height 45
